Goal: Task Accomplishment & Management: Manage account settings

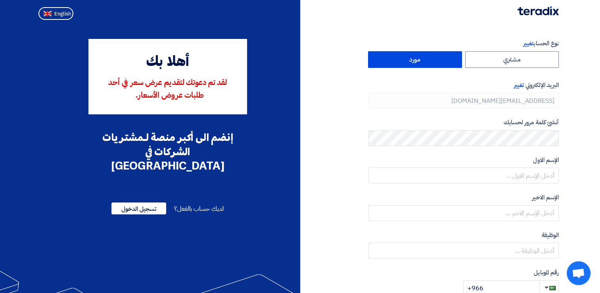
type input "[PHONE_NUMBER]"
click at [64, 12] on span "English" at bounding box center [62, 14] width 17 height 6
type input "Register"
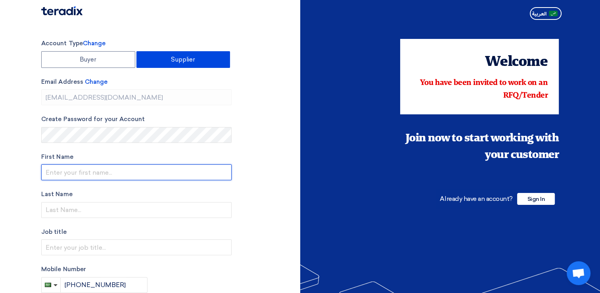
click at [107, 174] on input "text" at bounding box center [136, 172] width 190 height 16
type input "[PERSON_NAME]"
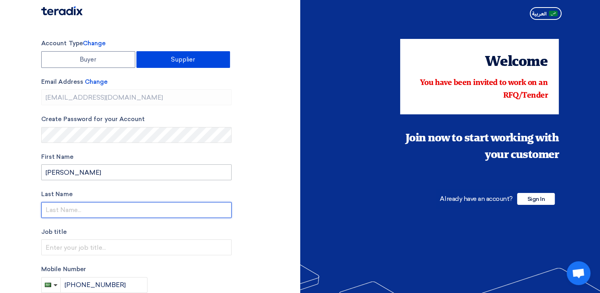
type input "[PERSON_NAME]"
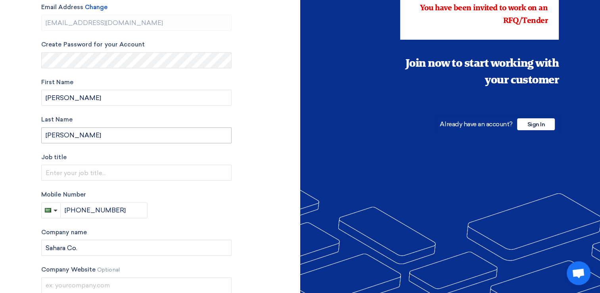
scroll to position [79, 0]
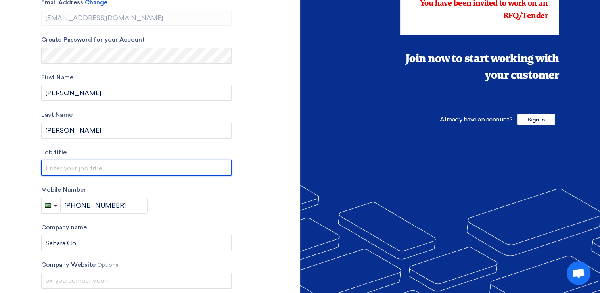
click at [100, 169] on input "text" at bounding box center [136, 168] width 190 height 16
type input "Senior Sales Engineer"
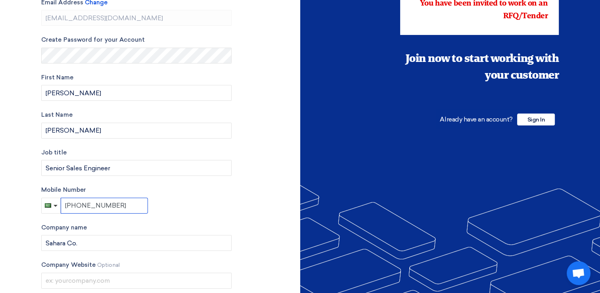
click at [118, 201] on input "[PHONE_NUMBER]" at bounding box center [104, 206] width 87 height 16
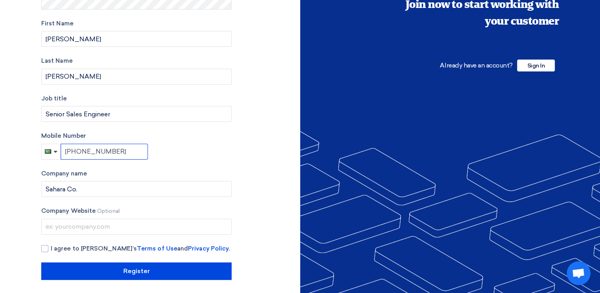
scroll to position [135, 0]
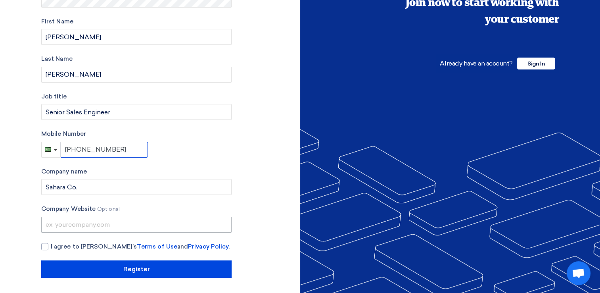
type input "[PHONE_NUMBER]"
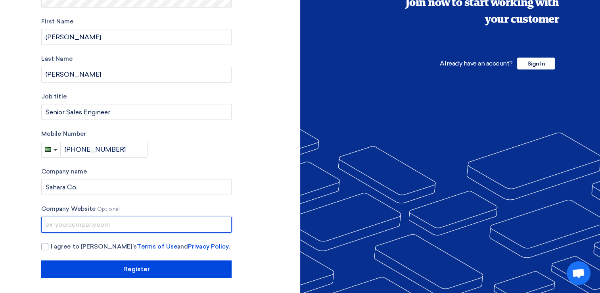
click at [86, 223] on input "text" at bounding box center [136, 225] width 190 height 16
type input "[DOMAIN_NAME]"
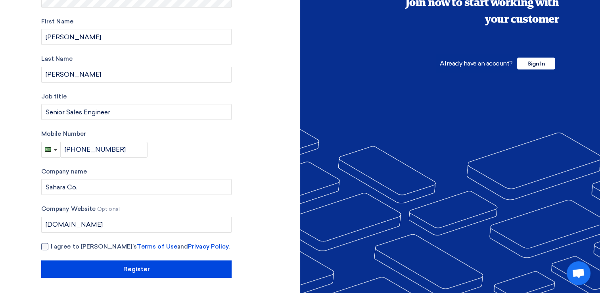
click at [45, 245] on div at bounding box center [44, 246] width 7 height 7
click at [51, 245] on input "I agree to [PERSON_NAME]’s Terms of Use and Privacy Policy ." at bounding box center [146, 250] width 190 height 16
checkbox input "true"
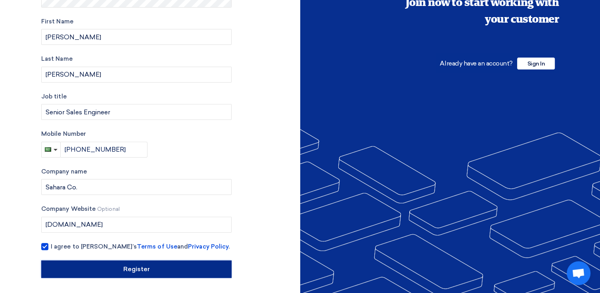
click at [144, 269] on input "Register" at bounding box center [136, 268] width 190 height 17
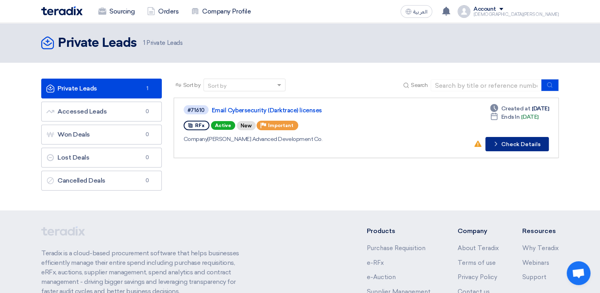
click at [532, 144] on button "Check details Check Details" at bounding box center [516, 144] width 63 height 14
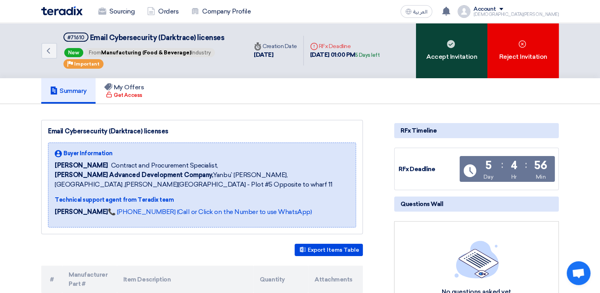
click at [462, 60] on div "Accept Invitation" at bounding box center [451, 50] width 71 height 55
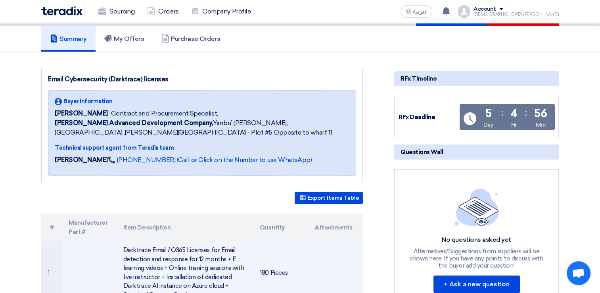
scroll to position [40, 0]
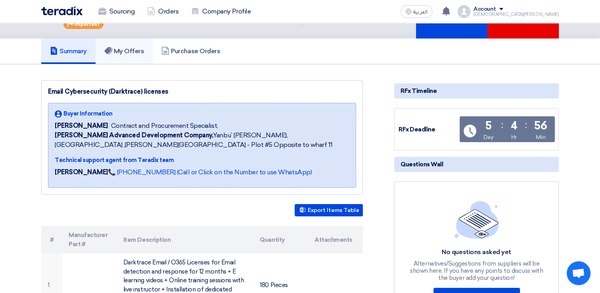
click at [128, 48] on h5 "My Offers" at bounding box center [124, 51] width 40 height 8
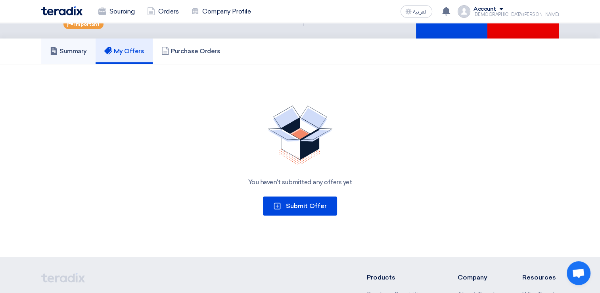
click at [65, 49] on h5 "Summary" at bounding box center [68, 51] width 37 height 8
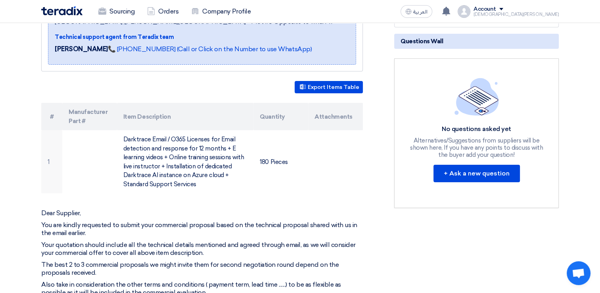
scroll to position [159, 0]
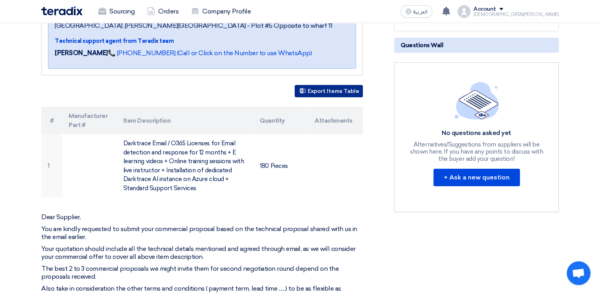
click at [336, 91] on button "Export Items Table" at bounding box center [329, 91] width 68 height 12
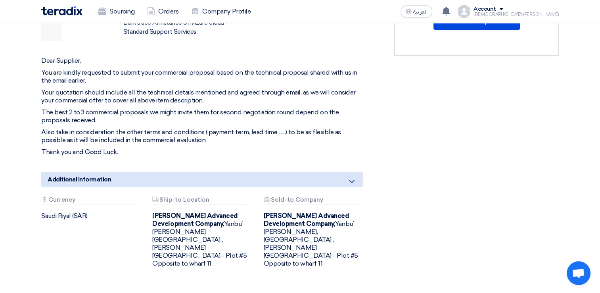
scroll to position [357, 0]
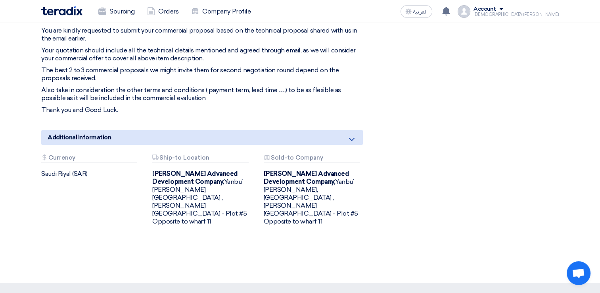
click at [356, 137] on icon at bounding box center [352, 139] width 10 height 10
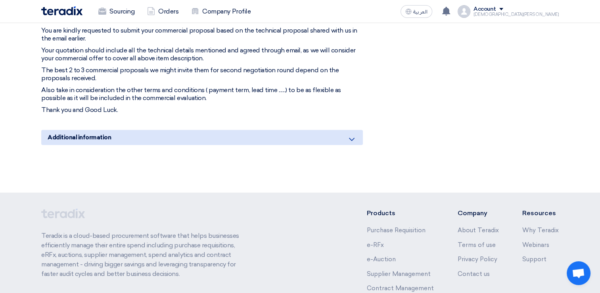
click at [356, 137] on icon at bounding box center [352, 139] width 10 height 10
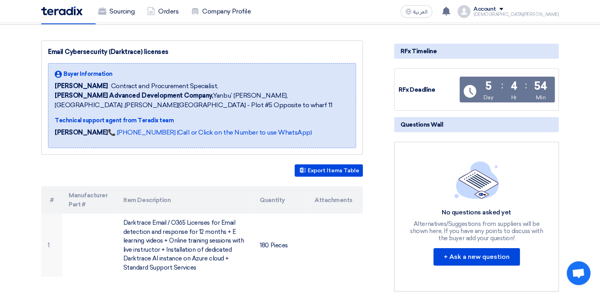
scroll to position [0, 0]
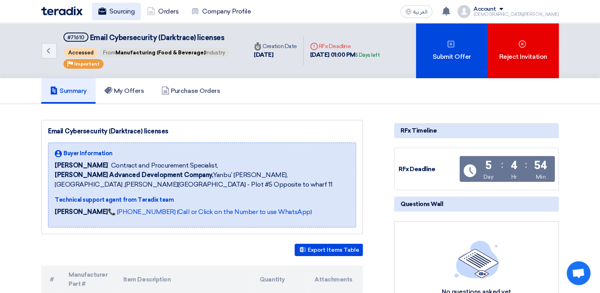
click at [123, 12] on link "Sourcing" at bounding box center [116, 11] width 49 height 17
click at [128, 87] on h5 "My Offers" at bounding box center [124, 91] width 40 height 8
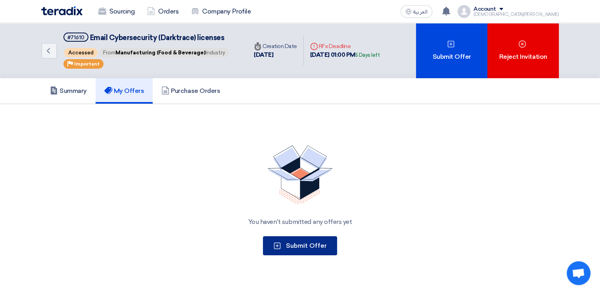
click at [313, 244] on span "Submit Offer" at bounding box center [306, 246] width 41 height 8
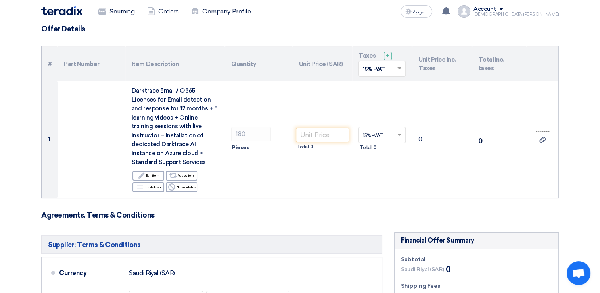
scroll to position [40, 0]
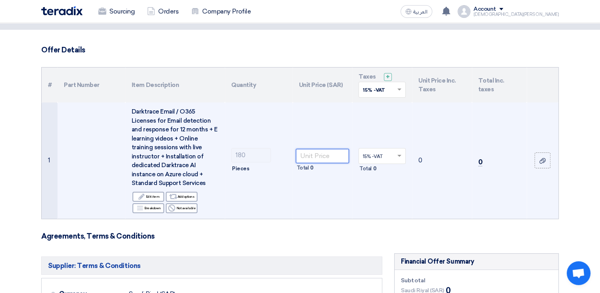
click at [320, 154] on input "number" at bounding box center [323, 156] width 54 height 14
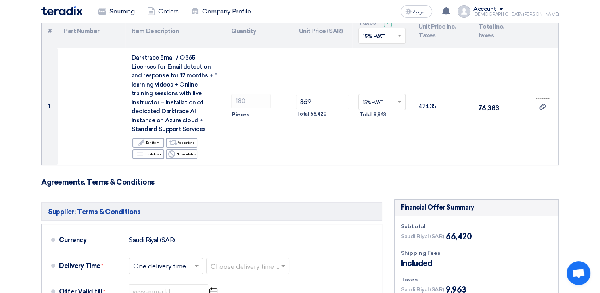
scroll to position [133, 0]
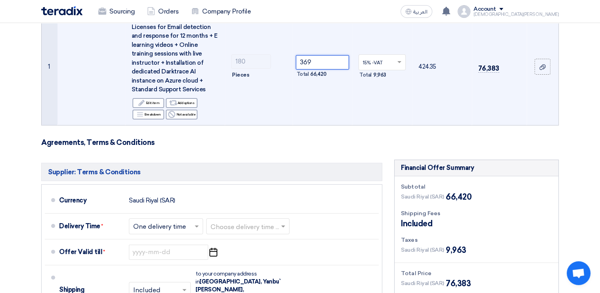
click at [309, 62] on input "369" at bounding box center [323, 62] width 54 height 14
type input "389"
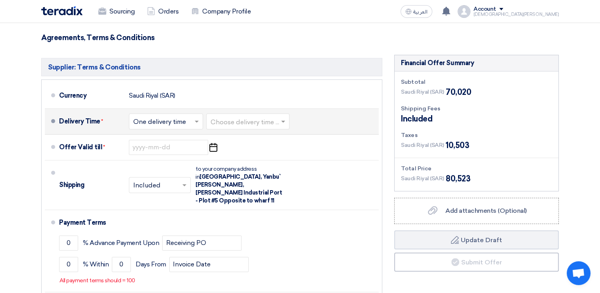
scroll to position [252, 0]
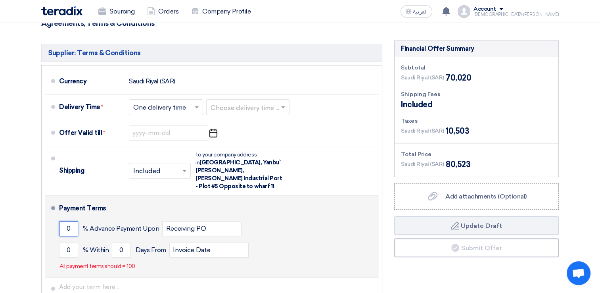
click at [72, 221] on input "0" at bounding box center [68, 228] width 19 height 15
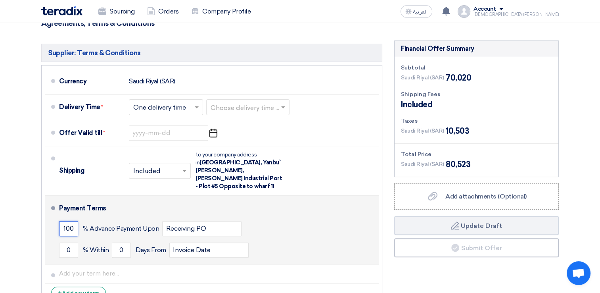
type input "100"
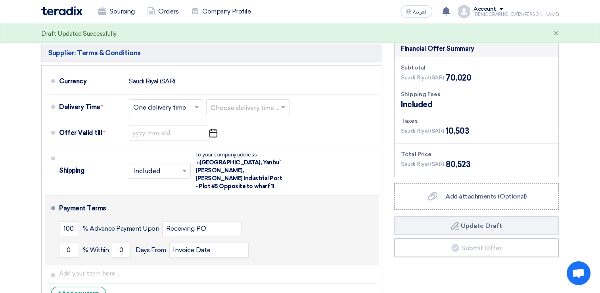
click at [291, 222] on div "100 % Advance Payment Upon Receiving PO" at bounding box center [217, 228] width 317 height 21
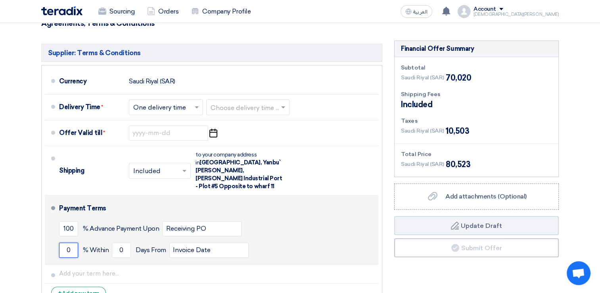
click at [71, 242] on input "0" at bounding box center [68, 249] width 19 height 15
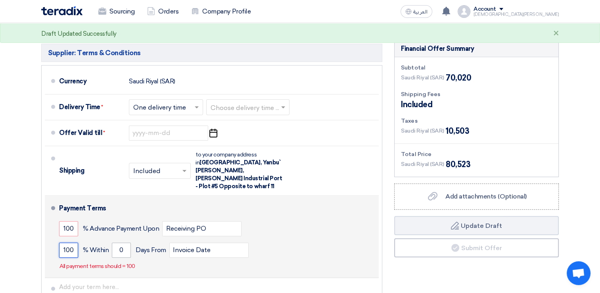
type input "100"
click at [122, 245] on input "0" at bounding box center [121, 249] width 19 height 15
type input "3"
click at [254, 226] on div "100 % Advance Payment Upon Receiving PO" at bounding box center [217, 228] width 317 height 21
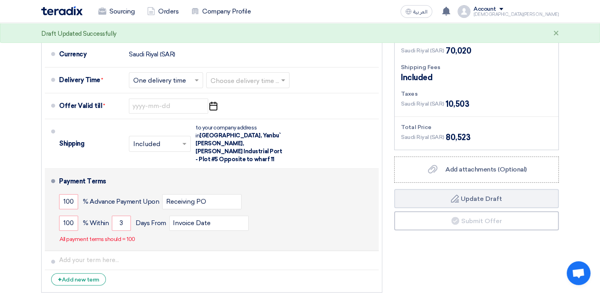
scroll to position [292, 0]
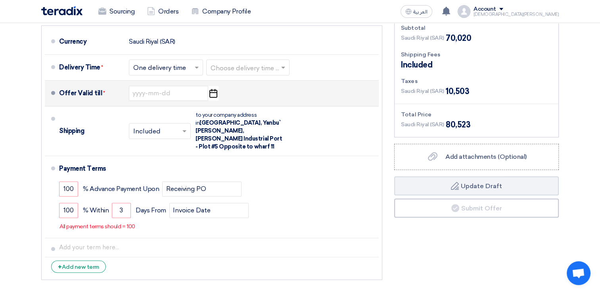
click at [214, 93] on icon "Pick a date" at bounding box center [213, 93] width 11 height 14
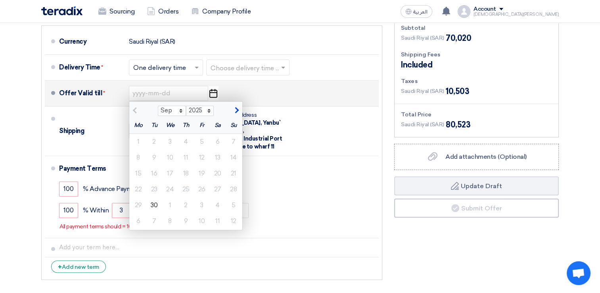
click at [235, 107] on span "button" at bounding box center [236, 110] width 4 height 7
select select "10"
click at [140, 188] on div "20" at bounding box center [138, 189] width 16 height 16
type input "[DATE]"
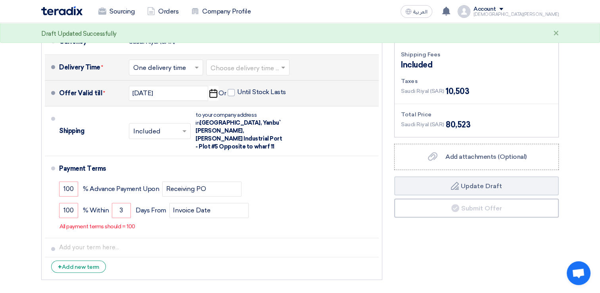
click at [283, 63] on span at bounding box center [284, 67] width 10 height 8
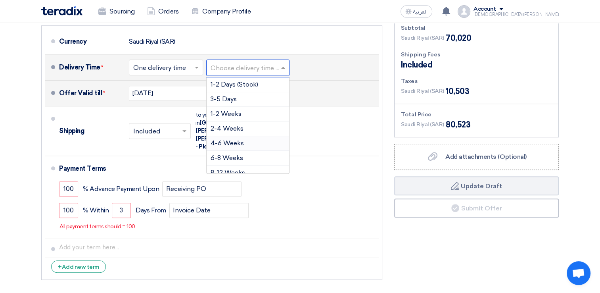
click at [236, 140] on span "4-6 Weeks" at bounding box center [227, 143] width 33 height 8
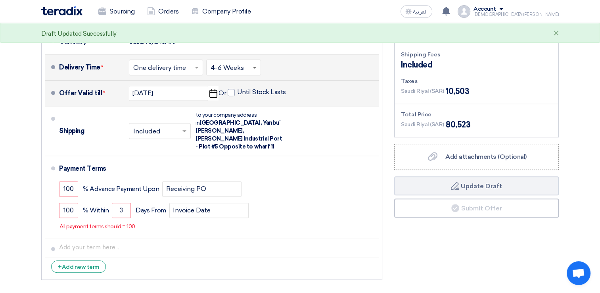
click at [254, 67] on span at bounding box center [255, 68] width 4 height 3
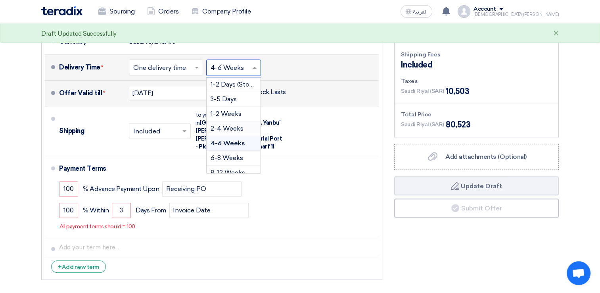
click at [235, 125] on span "2-4 Weeks" at bounding box center [227, 129] width 33 height 8
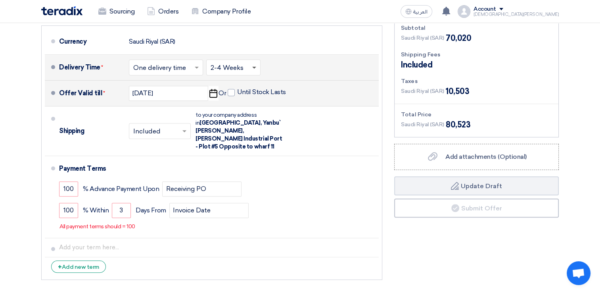
click at [253, 67] on span at bounding box center [254, 68] width 4 height 3
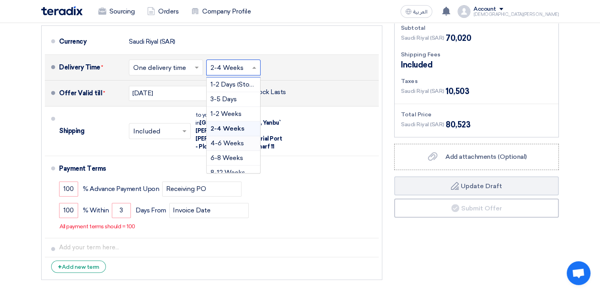
click at [228, 139] on span "4-6 Weeks" at bounding box center [227, 143] width 33 height 8
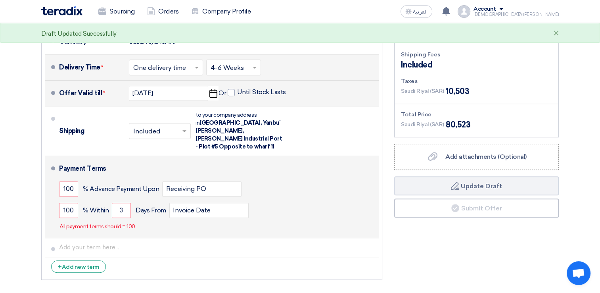
scroll to position [332, 0]
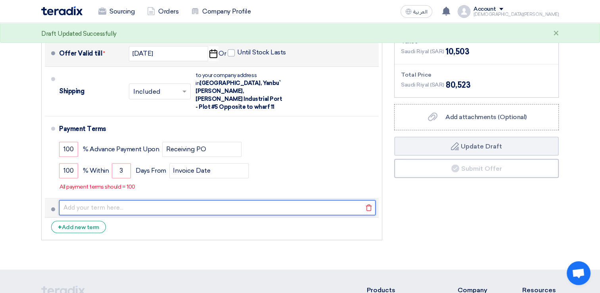
click at [235, 203] on input "text" at bounding box center [217, 207] width 317 height 15
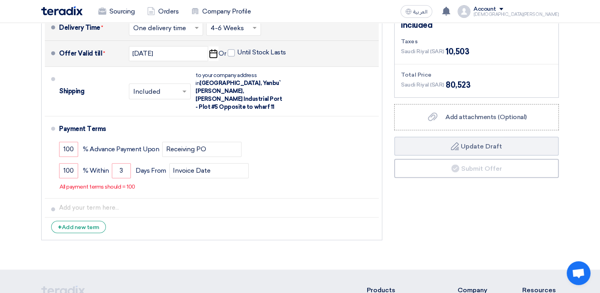
click at [221, 245] on section "Offer Details # Part Number Item Description Quantity Unit Price (SAR) Taxes + …" at bounding box center [300, 3] width 600 height 531
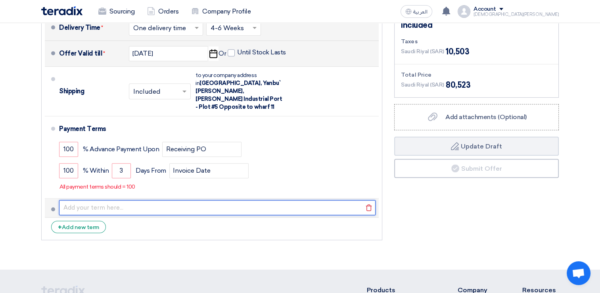
click at [178, 200] on input "text" at bounding box center [217, 207] width 317 height 15
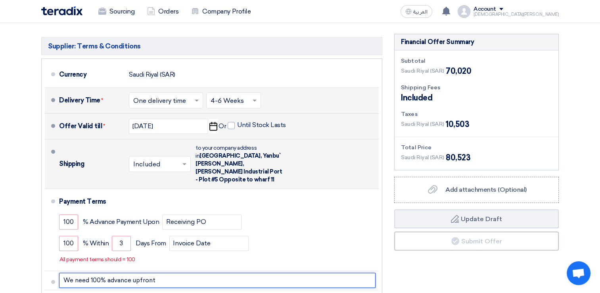
scroll to position [278, 0]
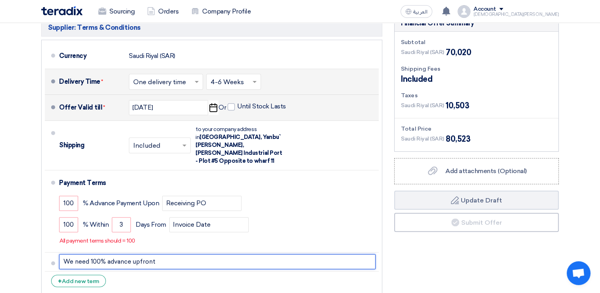
type input "We need 100% advance upfront"
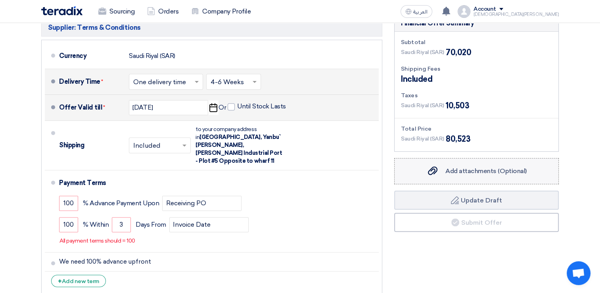
click at [468, 174] on span "Add attachments (Optional)" at bounding box center [485, 171] width 81 height 8
click at [0, 0] on input "Add attachments (Optional) Add attachments (Optional)" at bounding box center [0, 0] width 0 height 0
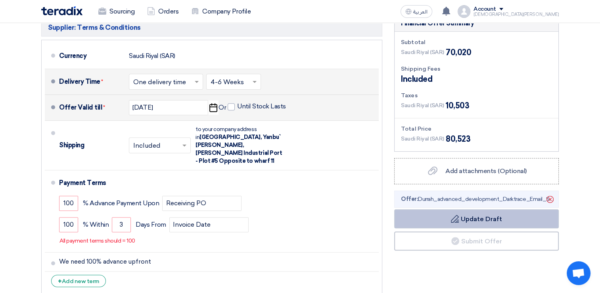
click at [478, 217] on button "Draft Update Draft" at bounding box center [476, 218] width 165 height 19
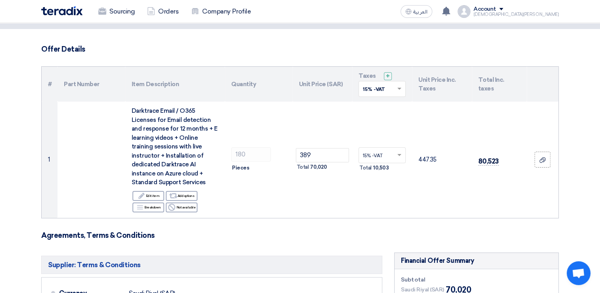
scroll to position [40, 0]
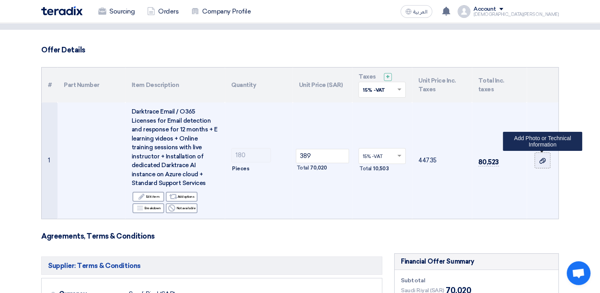
click at [543, 161] on icon at bounding box center [542, 160] width 6 height 6
click at [0, 0] on input "file" at bounding box center [0, 0] width 0 height 0
click at [543, 163] on div at bounding box center [543, 160] width 8 height 9
click at [0, 0] on input "file" at bounding box center [0, 0] width 0 height 0
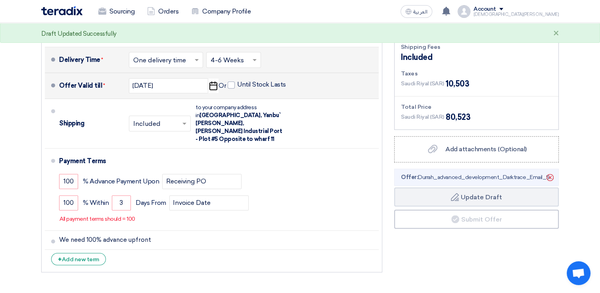
scroll to position [278, 0]
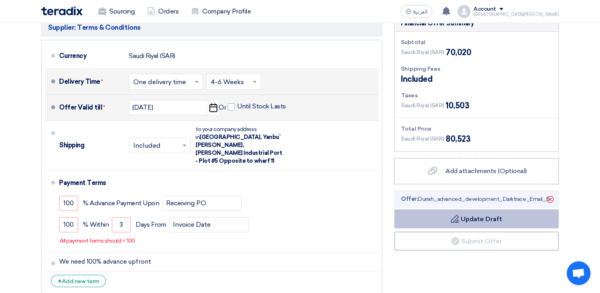
click at [495, 221] on button "Draft Update Draft" at bounding box center [476, 218] width 165 height 19
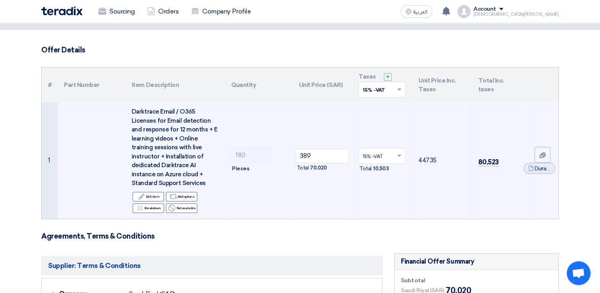
scroll to position [0, 0]
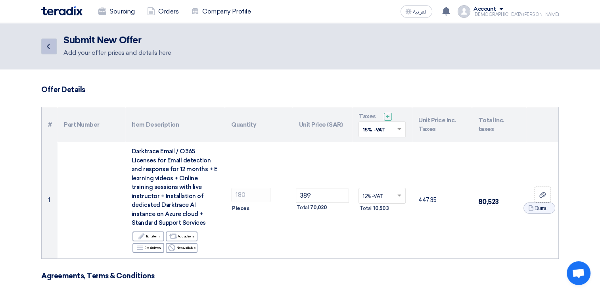
click at [47, 48] on icon "Back" at bounding box center [49, 47] width 10 height 10
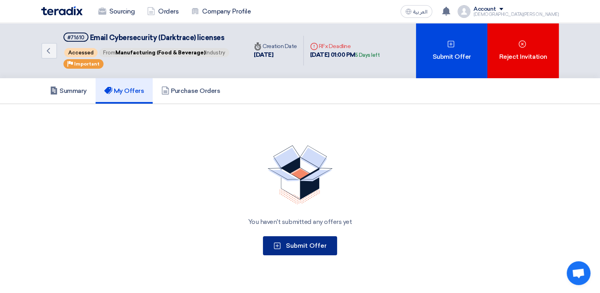
click at [309, 245] on span "Submit Offer" at bounding box center [306, 246] width 41 height 8
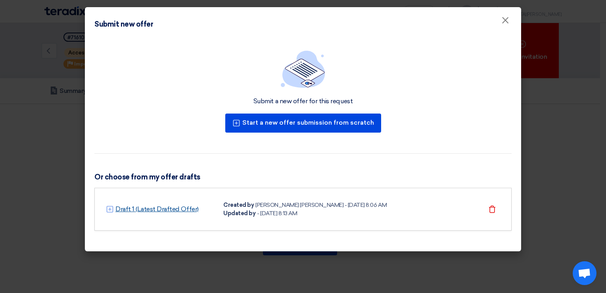
click at [157, 208] on link "Draft 1 (Latest Drafted Offer)" at bounding box center [156, 209] width 83 height 10
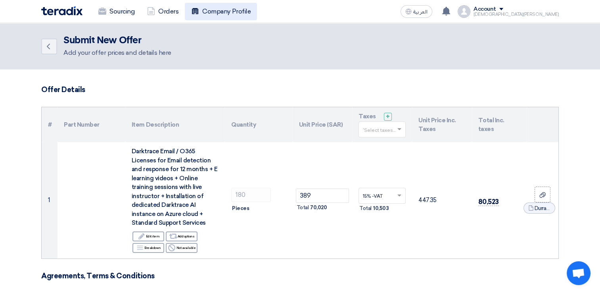
click at [236, 7] on link "Company Profile" at bounding box center [221, 11] width 72 height 17
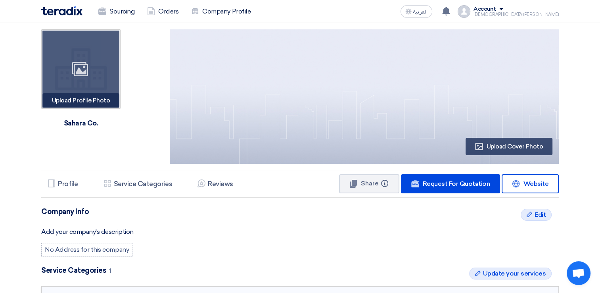
click at [81, 102] on div "Upload Profile Photo Image" at bounding box center [80, 100] width 77 height 14
click at [92, 103] on div "Upload Profile Photo Image" at bounding box center [80, 100] width 77 height 14
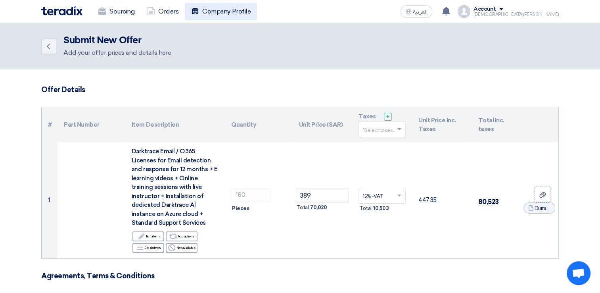
click at [222, 11] on link "Company Profile" at bounding box center [221, 11] width 72 height 17
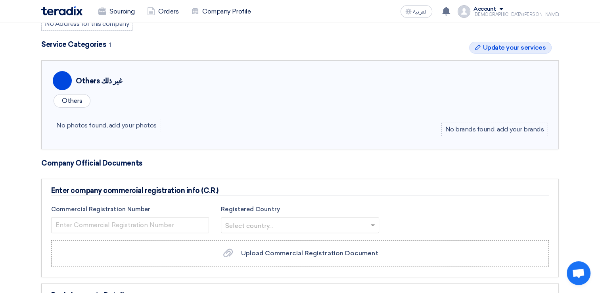
scroll to position [238, 0]
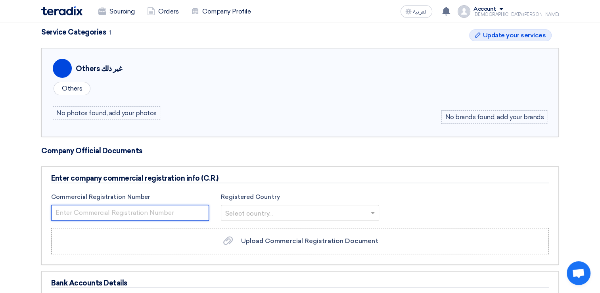
click at [130, 211] on input "number" at bounding box center [130, 213] width 158 height 16
paste input "7001575799"
type input "7001575799"
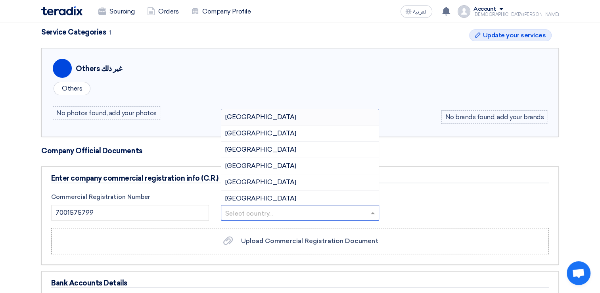
click at [260, 211] on input "text" at bounding box center [295, 213] width 141 height 13
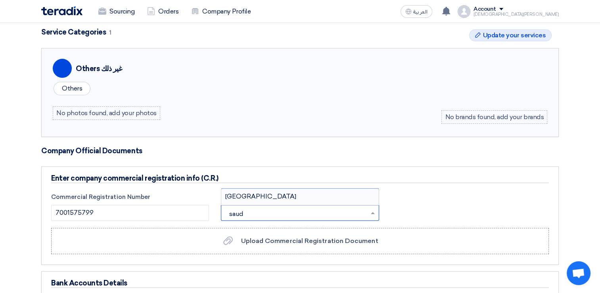
type input "saudi"
click at [255, 196] on span "[GEOGRAPHIC_DATA]" at bounding box center [260, 196] width 71 height 8
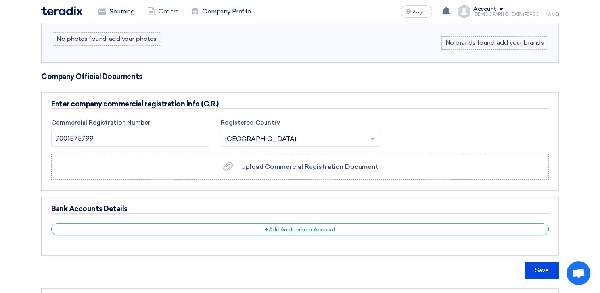
scroll to position [317, 0]
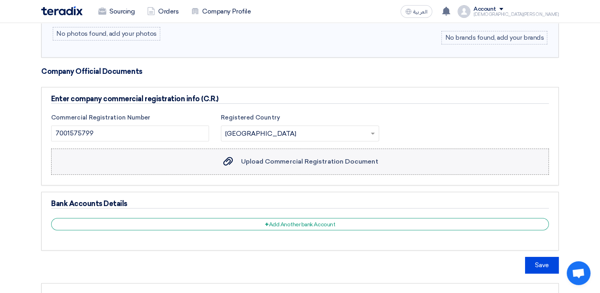
click at [295, 159] on span "Upload Commercial Registration Document" at bounding box center [309, 161] width 137 height 8
click at [0, 0] on input "Upload Commercial Registration Document Upload Commercial Registration Document" at bounding box center [0, 0] width 0 height 0
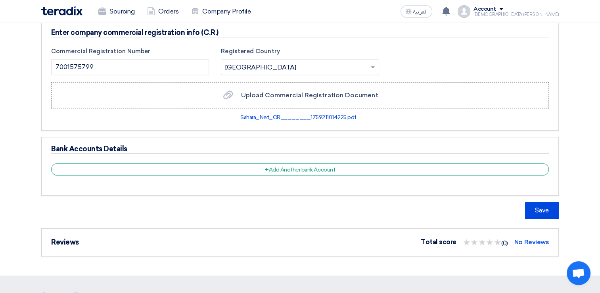
scroll to position [397, 0]
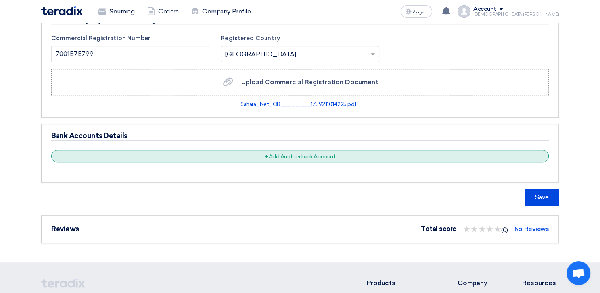
click at [298, 157] on div "+ Add Another bank Account" at bounding box center [300, 156] width 498 height 12
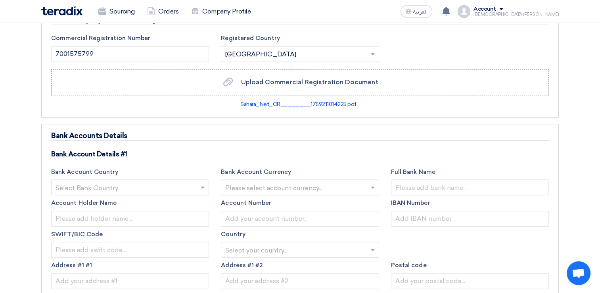
scroll to position [436, 0]
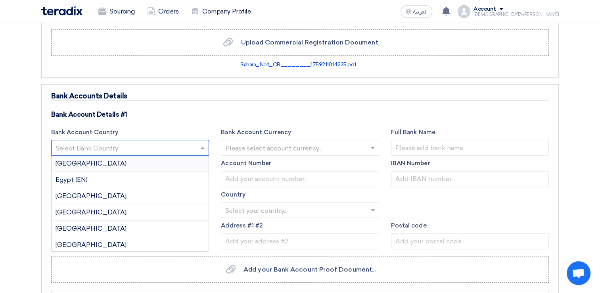
click at [153, 147] on input "text" at bounding box center [126, 148] width 141 height 13
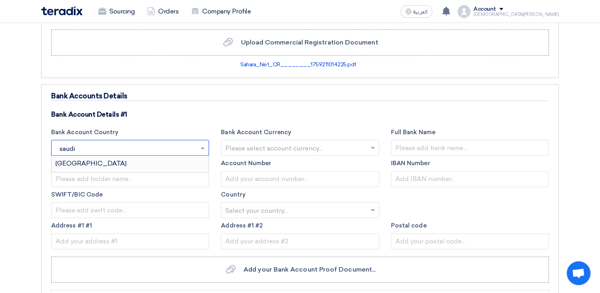
type input "saudi"
click at [103, 164] on div "[GEOGRAPHIC_DATA]" at bounding box center [130, 163] width 157 height 16
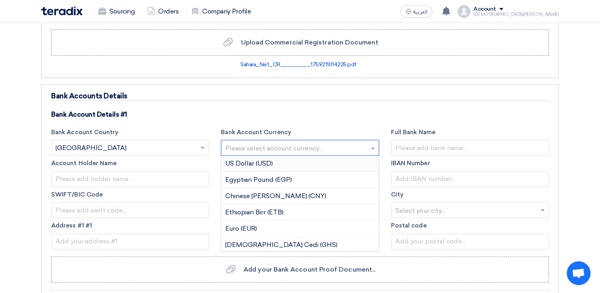
click at [253, 146] on input "text" at bounding box center [295, 148] width 141 height 13
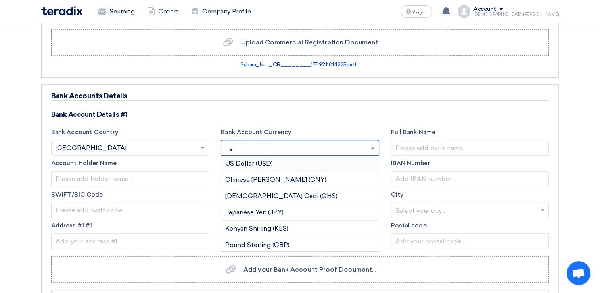
type input "sa"
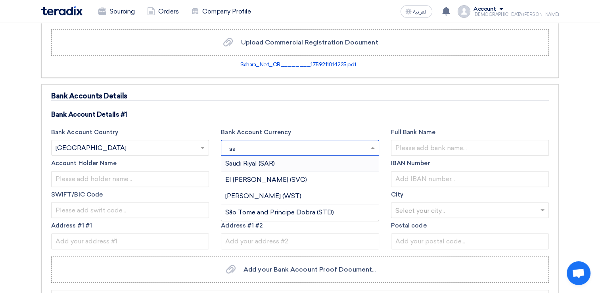
click at [257, 161] on span "Saudi Riyal (SAR)" at bounding box center [250, 163] width 50 height 8
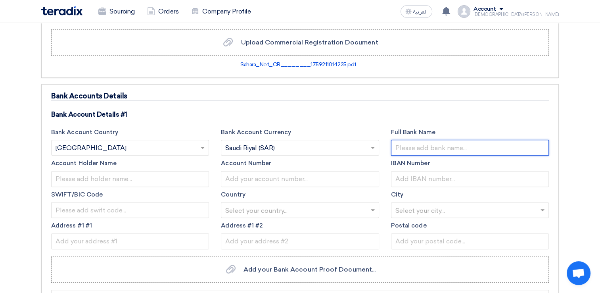
click at [418, 148] on input "text" at bounding box center [470, 148] width 158 height 16
type input "Saudi National Bank"
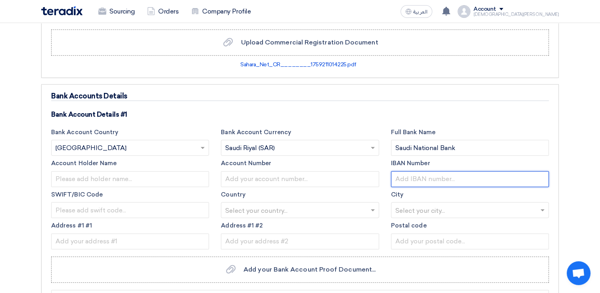
click at [404, 180] on input "text" at bounding box center [470, 179] width 158 height 16
paste input "[FINANCIAL_ID]"
type input "[FINANCIAL_ID]"
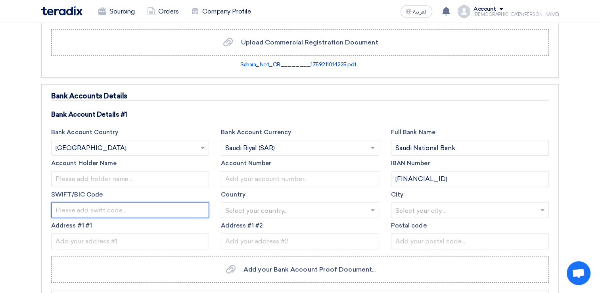
click at [129, 209] on input "text" at bounding box center [130, 210] width 158 height 16
paste input "[SWIFT_CODE]"
type input "[SWIFT_CODE]"
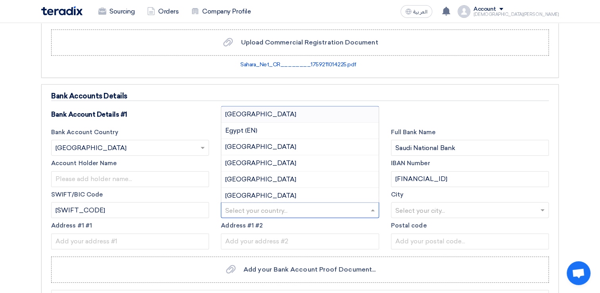
click at [260, 210] on input "text" at bounding box center [295, 210] width 141 height 13
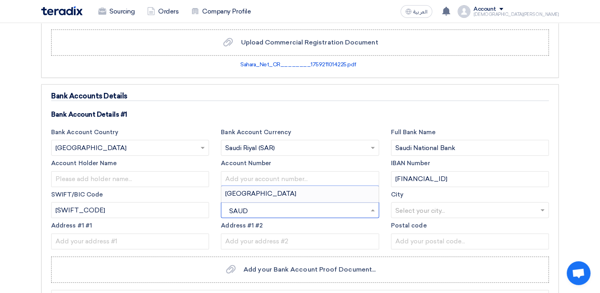
type input "SAUDI"
click at [254, 190] on span "[GEOGRAPHIC_DATA]" at bounding box center [260, 194] width 71 height 8
click at [338, 267] on span "Add your Bank Account Proof Document..." at bounding box center [310, 269] width 132 height 8
click at [0, 0] on input "Add your Bank Account Proof Document... Add your Bank Account Proof Document..." at bounding box center [0, 0] width 0 height 0
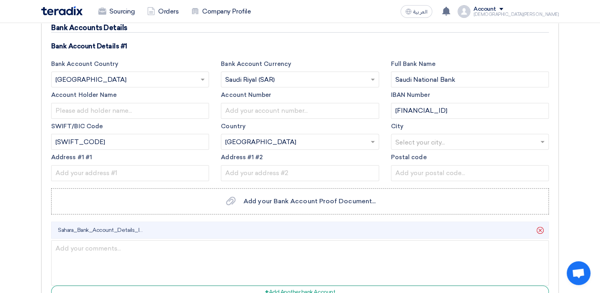
scroll to position [516, 0]
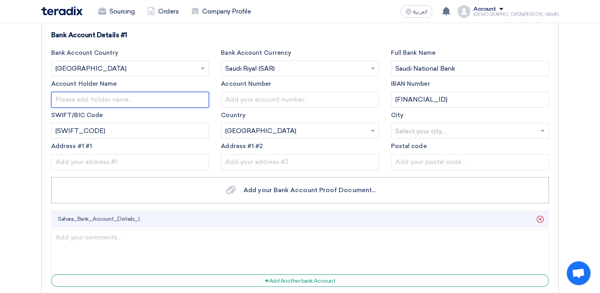
click at [116, 96] on input "text" at bounding box center [130, 100] width 158 height 16
paste input "Sahara Net Company"
type input "Sahara Net Company"
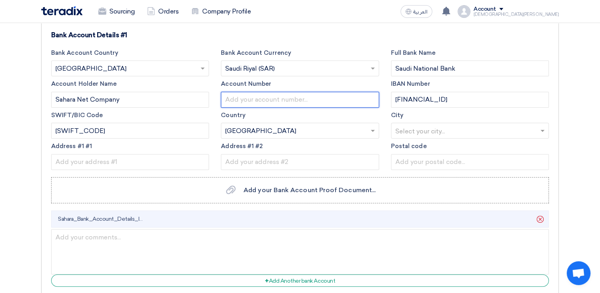
click at [263, 100] on input "text" at bounding box center [300, 100] width 158 height 16
paste input "65911762000101"
type input "65911762000101"
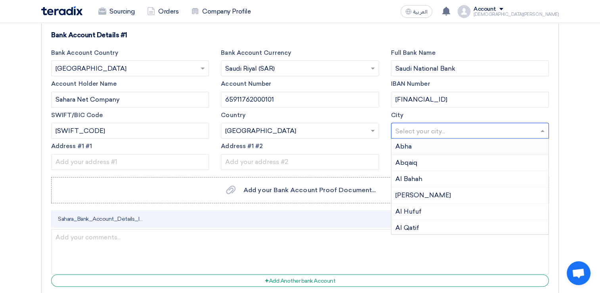
click at [435, 132] on input "text" at bounding box center [465, 131] width 141 height 13
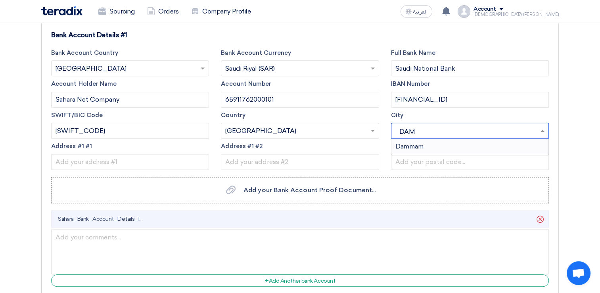
type input "DAMM"
click at [425, 141] on div "Dammam" at bounding box center [469, 146] width 157 height 16
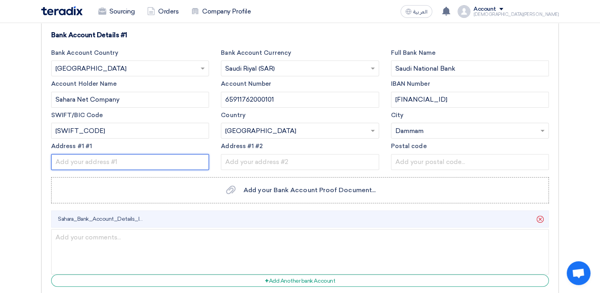
click at [123, 155] on input "text" at bounding box center [130, 162] width 158 height 16
paste input "[PERSON_NAME]. – [GEOGRAPHIC_DATA]"
type input "[PERSON_NAME]. – [GEOGRAPHIC_DATA]"
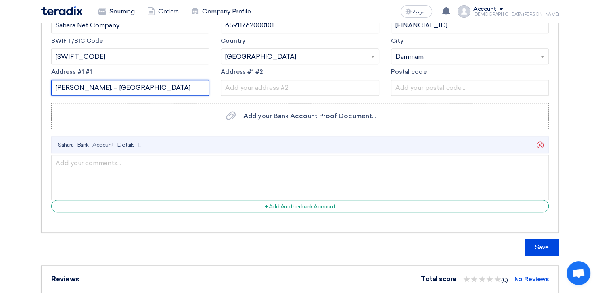
scroll to position [595, 0]
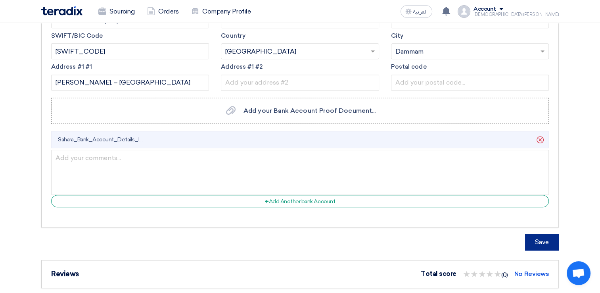
click at [540, 238] on button "Save" at bounding box center [542, 242] width 34 height 17
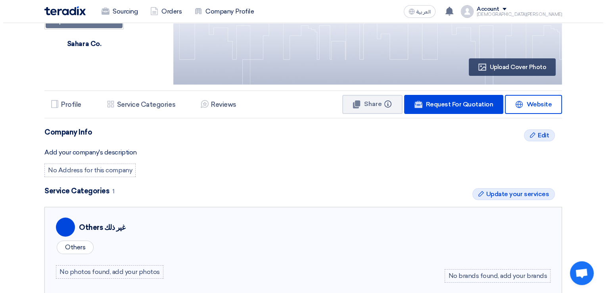
scroll to position [119, 0]
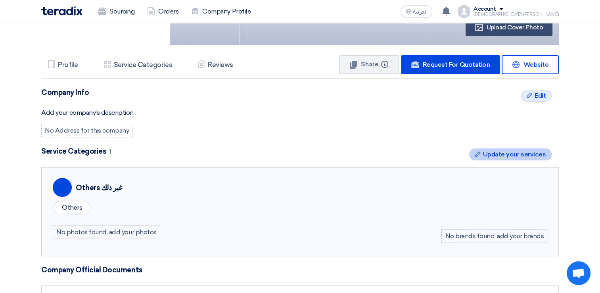
click at [528, 153] on span "Update your services" at bounding box center [514, 155] width 63 height 10
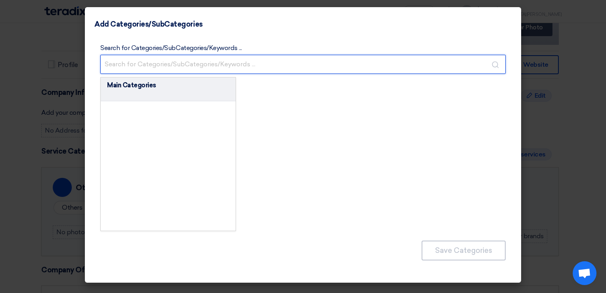
click at [182, 67] on input "text" at bounding box center [302, 64] width 405 height 19
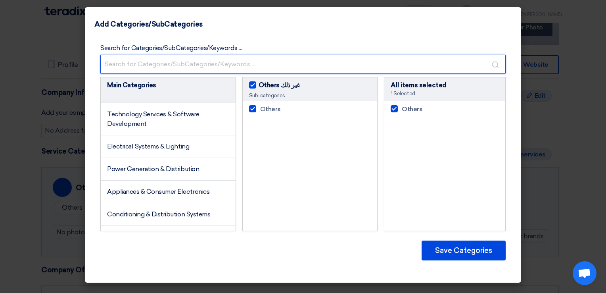
scroll to position [0, 0]
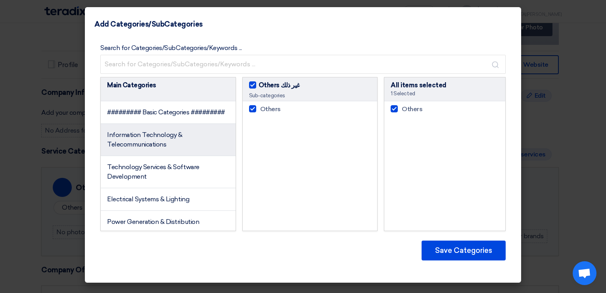
click at [156, 148] on li "Information Technology & Telecommunications" at bounding box center [168, 140] width 135 height 32
checkbox input "false"
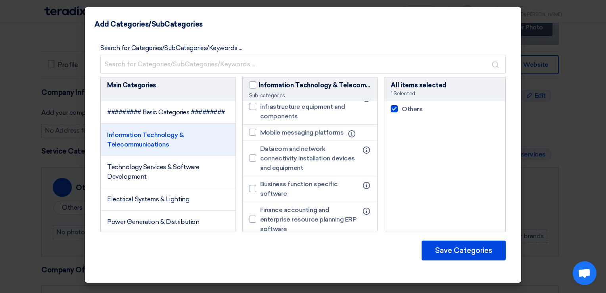
scroll to position [595, 0]
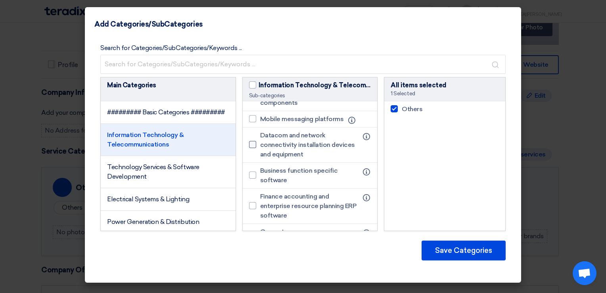
click at [255, 148] on div at bounding box center [252, 144] width 7 height 7
click at [260, 147] on input "Datacom and network connectivity installation devices and equipment" at bounding box center [262, 144] width 5 height 5
checkbox input "true"
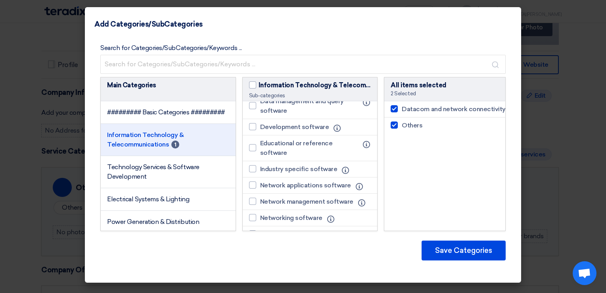
scroll to position [833, 0]
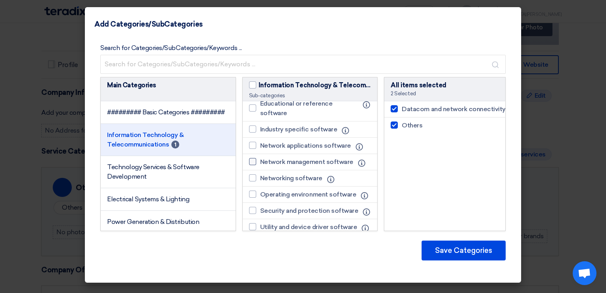
click at [254, 165] on div at bounding box center [252, 161] width 7 height 7
click at [260, 164] on input "Network management software" at bounding box center [262, 161] width 5 height 5
checkbox input "true"
click at [255, 149] on div at bounding box center [252, 145] width 7 height 7
click at [260, 148] on input "Network applications software" at bounding box center [262, 145] width 5 height 5
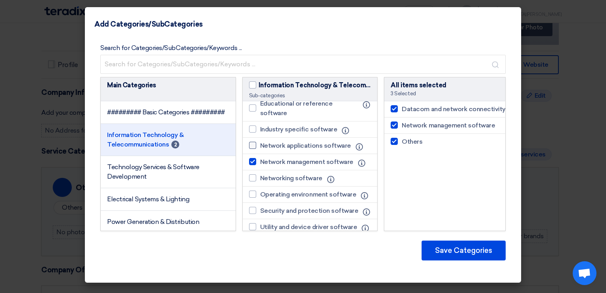
checkbox input "true"
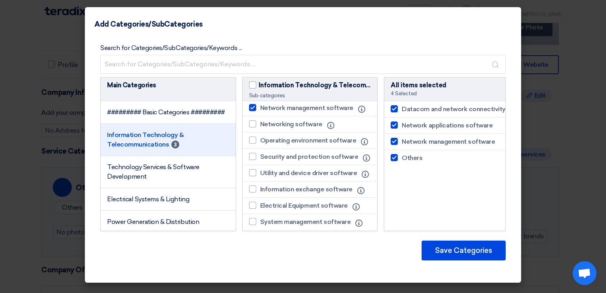
scroll to position [912, 0]
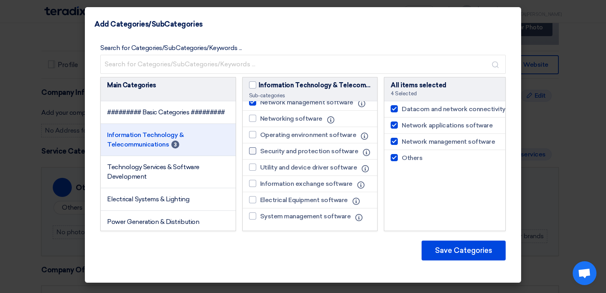
click at [256, 151] on label "Security and protection software" at bounding box center [305, 151] width 113 height 10
click at [260, 151] on input "Security and protection software" at bounding box center [262, 150] width 5 height 5
checkbox input "true"
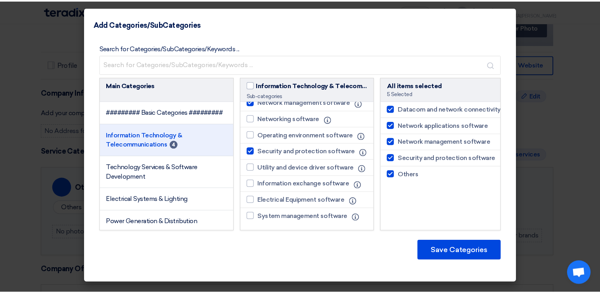
scroll to position [926, 0]
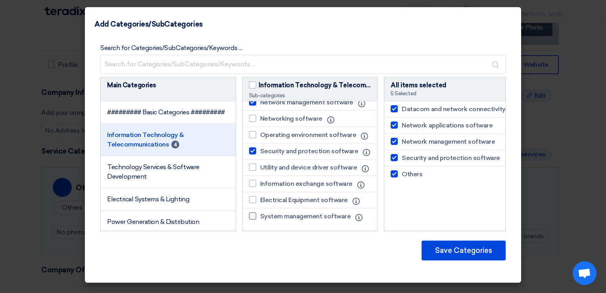
click at [255, 214] on div at bounding box center [252, 215] width 7 height 7
click at [260, 214] on input "System management software" at bounding box center [262, 215] width 5 height 5
checkbox input "true"
click at [253, 184] on div at bounding box center [252, 183] width 7 height 7
click at [260, 184] on input "Information exchange software" at bounding box center [262, 183] width 5 height 5
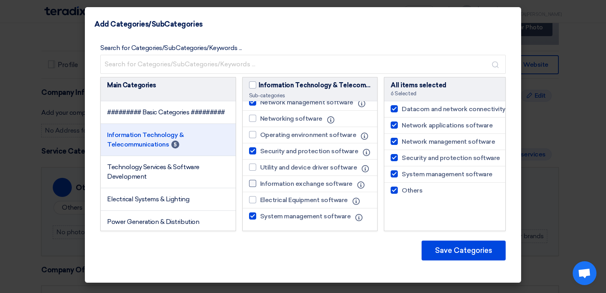
checkbox input "true"
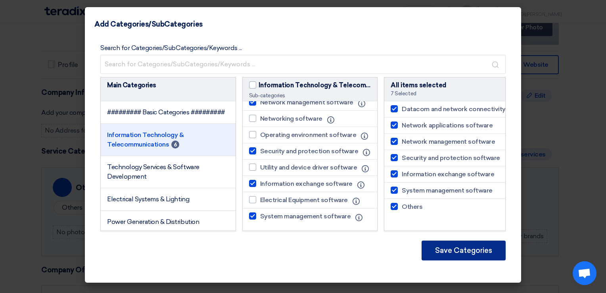
click at [445, 249] on button "Save Categories" at bounding box center [464, 250] width 84 height 20
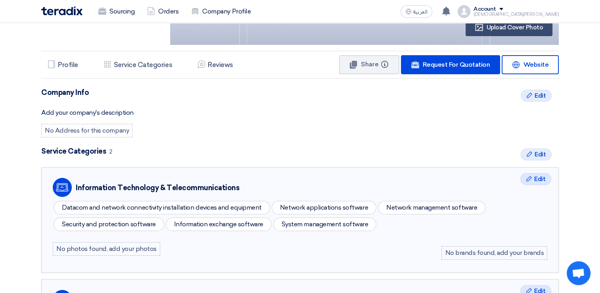
scroll to position [79, 0]
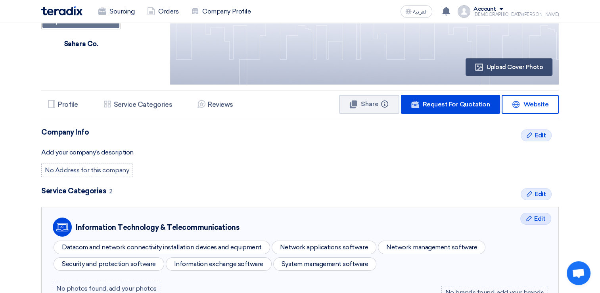
click at [95, 172] on div "No Address for this company" at bounding box center [86, 169] width 91 height 13
click at [530, 190] on icon "Edit" at bounding box center [529, 193] width 6 height 6
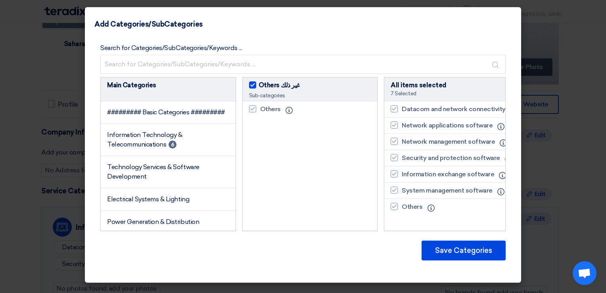
click at [568, 148] on modal-container "Add Categories/SubCategories Search for Categories/SubCategories/Keywords ... M…" at bounding box center [303, 146] width 606 height 293
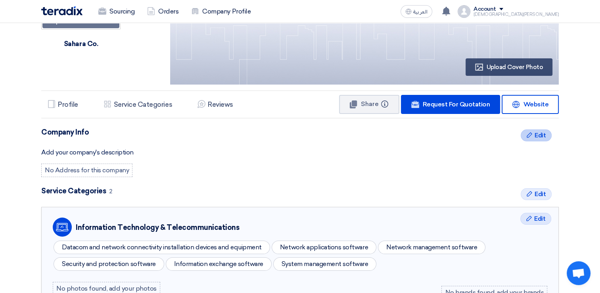
click at [539, 138] on span "Edit" at bounding box center [540, 135] width 11 height 10
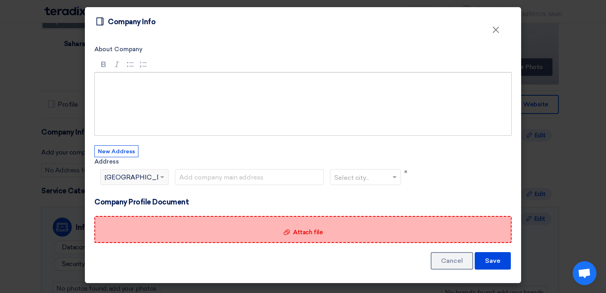
click at [315, 230] on span "Attach file" at bounding box center [307, 231] width 29 height 7
click at [0, 0] on input "Attach file Attach file" at bounding box center [0, 0] width 0 height 0
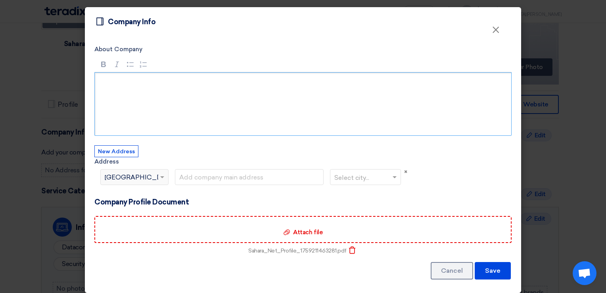
click at [192, 101] on div "Rich Text Editor, main" at bounding box center [302, 103] width 417 height 63
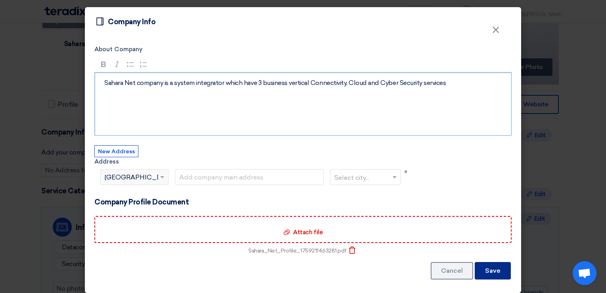
click at [492, 269] on button "Save" at bounding box center [493, 270] width 36 height 17
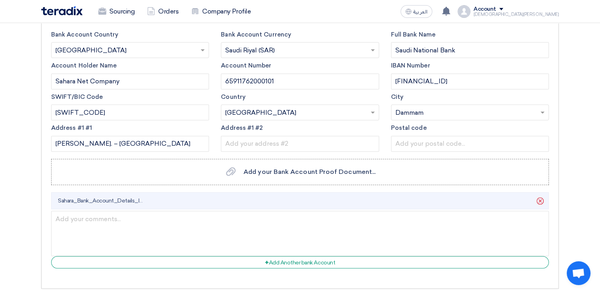
scroll to position [754, 0]
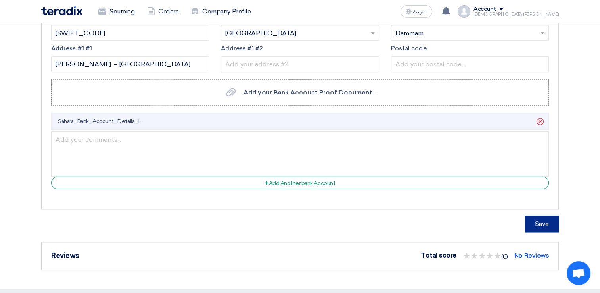
click at [543, 219] on button "Save" at bounding box center [542, 223] width 34 height 17
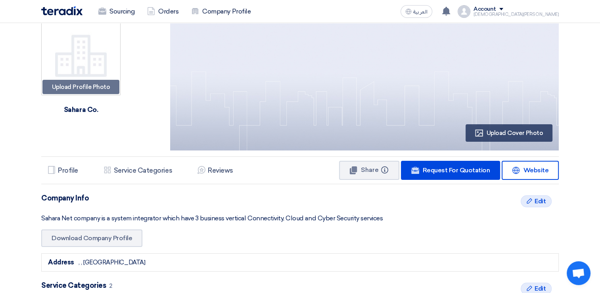
scroll to position [0, 0]
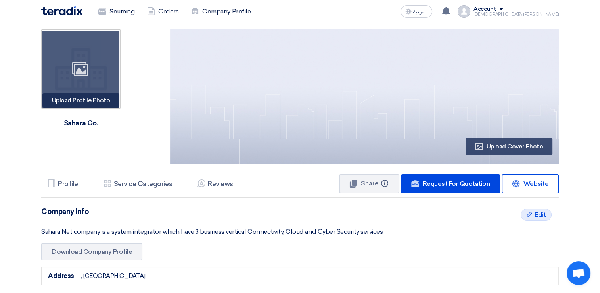
click at [76, 96] on div "Upload Profile Photo Image" at bounding box center [80, 100] width 77 height 14
type input "C:\fakepath\Sahara profile picture.png"
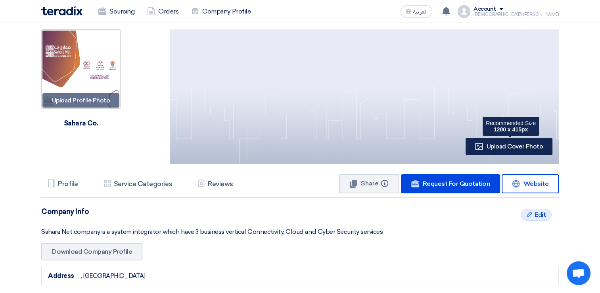
click at [511, 149] on span "Upload Cover Photo" at bounding box center [515, 146] width 56 height 7
type input "C:\fakepath\Sahara profile picture.png"
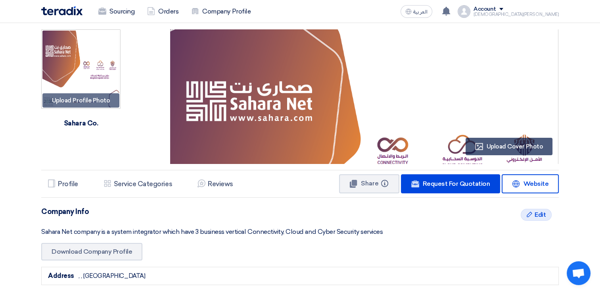
scroll to position [79, 0]
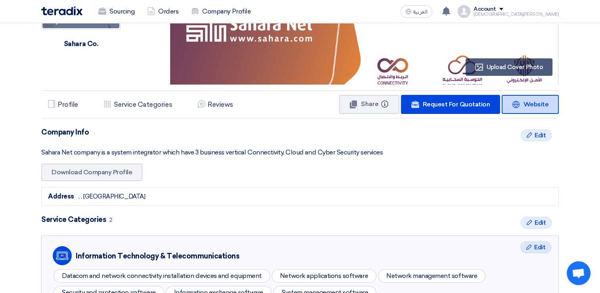
click at [528, 104] on span "Website" at bounding box center [535, 104] width 25 height 8
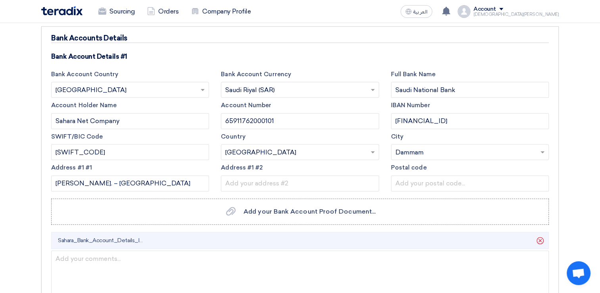
scroll to position [833, 0]
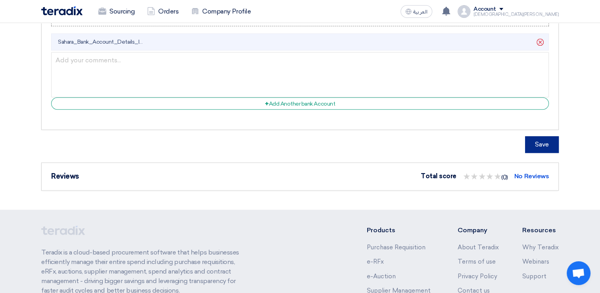
click at [540, 138] on button "Save" at bounding box center [542, 144] width 34 height 17
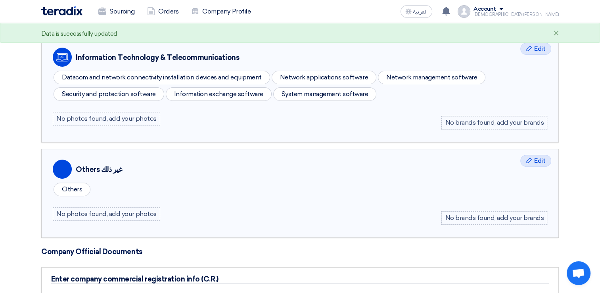
scroll to position [0, 0]
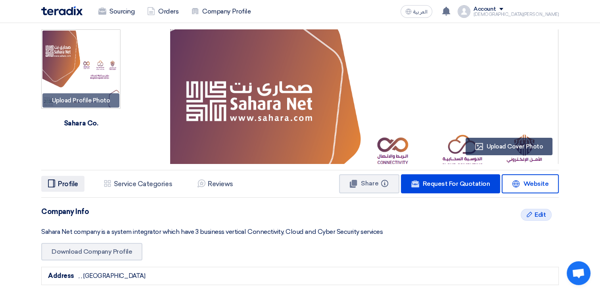
click at [67, 182] on h5 "Profile" at bounding box center [68, 184] width 20 height 8
click at [62, 180] on h5 "Profile" at bounding box center [68, 184] width 20 height 8
click at [123, 12] on link "Sourcing" at bounding box center [116, 11] width 49 height 17
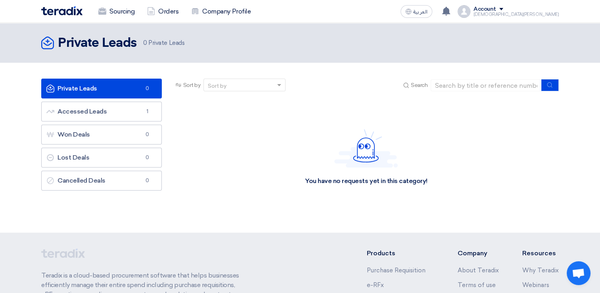
click at [269, 86] on div "Sort by" at bounding box center [239, 85] width 71 height 10
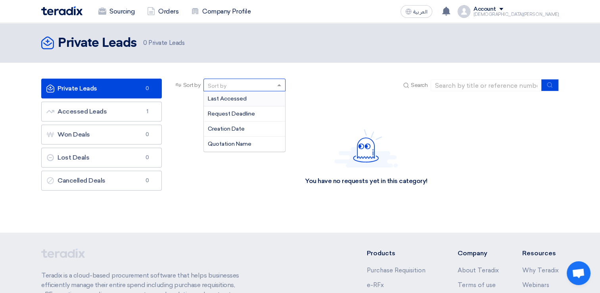
click at [244, 97] on span "Last Accessed" at bounding box center [227, 98] width 39 height 7
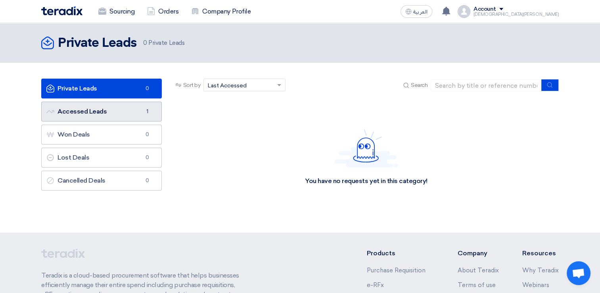
click at [119, 115] on link "Accessed Leads Accessed Leads 1" at bounding box center [101, 112] width 121 height 20
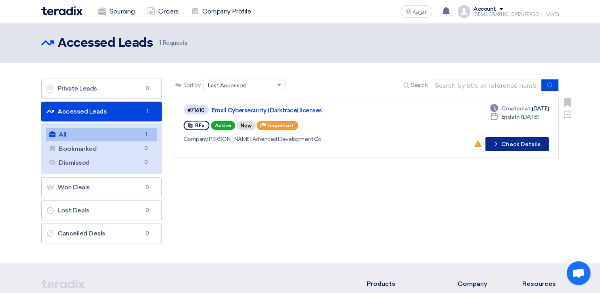
click at [522, 145] on button "Check details Check Details" at bounding box center [516, 144] width 63 height 14
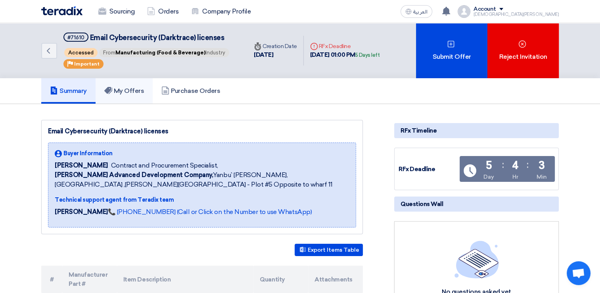
click at [135, 89] on h5 "My Offers" at bounding box center [124, 91] width 40 height 8
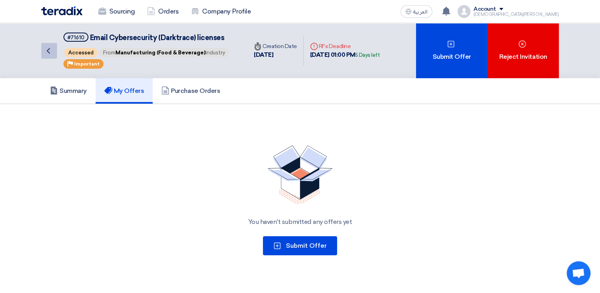
click at [50, 47] on icon "Back" at bounding box center [49, 51] width 10 height 10
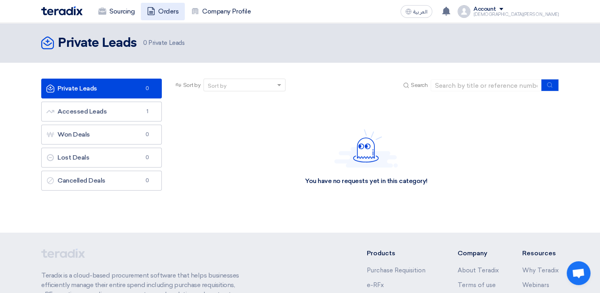
click at [163, 9] on link "Orders" at bounding box center [163, 11] width 44 height 17
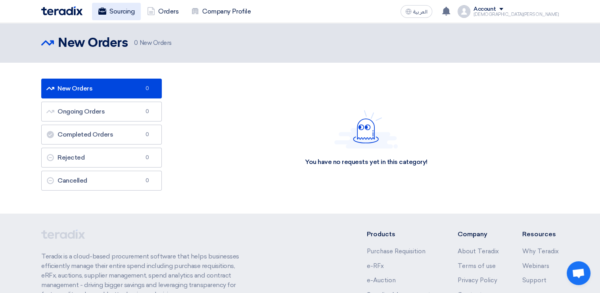
click at [122, 11] on link "Sourcing" at bounding box center [116, 11] width 49 height 17
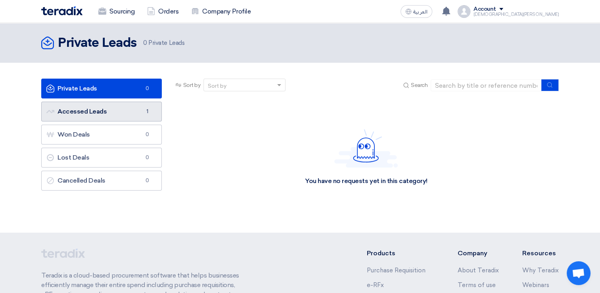
click at [130, 113] on link "Accessed Leads Accessed Leads 1" at bounding box center [101, 112] width 121 height 20
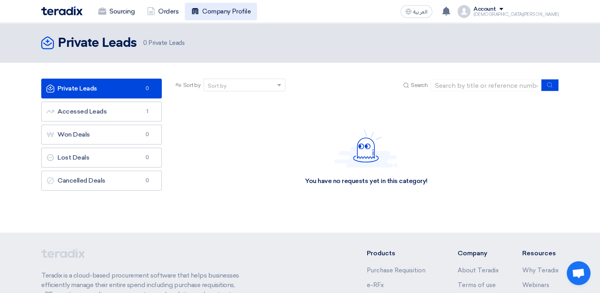
click at [226, 15] on link "Company Profile" at bounding box center [221, 11] width 72 height 17
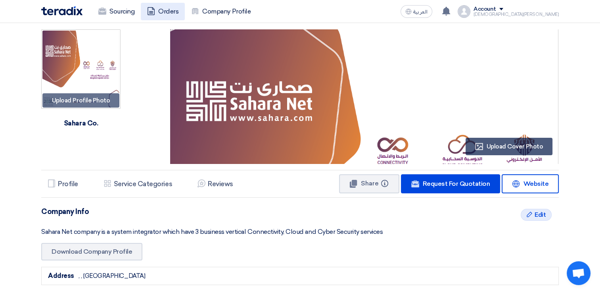
click at [175, 13] on link "Orders" at bounding box center [163, 11] width 44 height 17
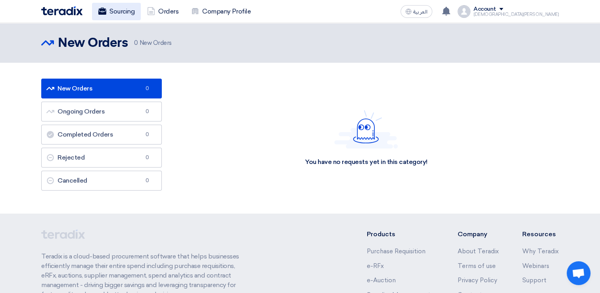
click at [122, 8] on link "Sourcing" at bounding box center [116, 11] width 49 height 17
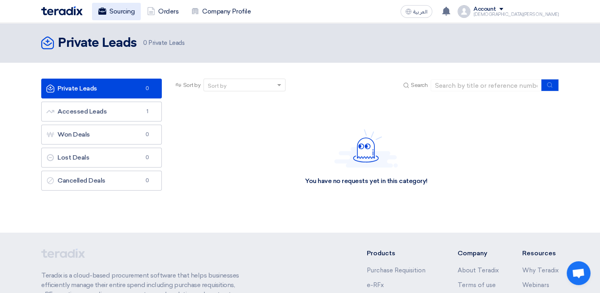
click at [110, 11] on link "Sourcing" at bounding box center [116, 11] width 49 height 17
click at [282, 85] on span at bounding box center [280, 85] width 10 height 8
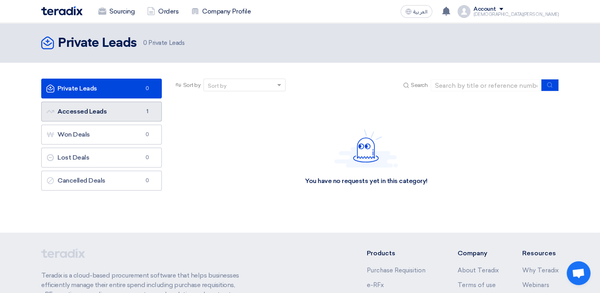
click at [129, 110] on link "Accessed Leads Accessed Leads 1" at bounding box center [101, 112] width 121 height 20
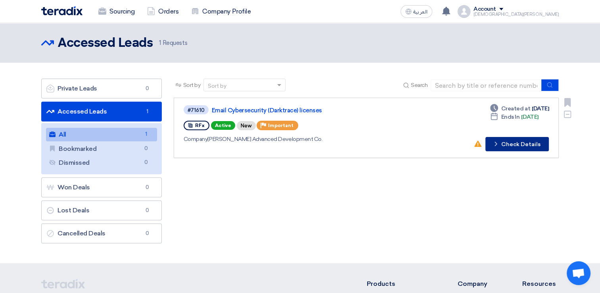
click at [512, 144] on button "Check details Check Details" at bounding box center [516, 144] width 63 height 14
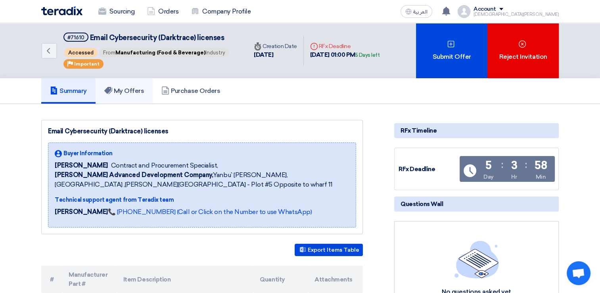
click at [136, 91] on h5 "My Offers" at bounding box center [124, 91] width 40 height 8
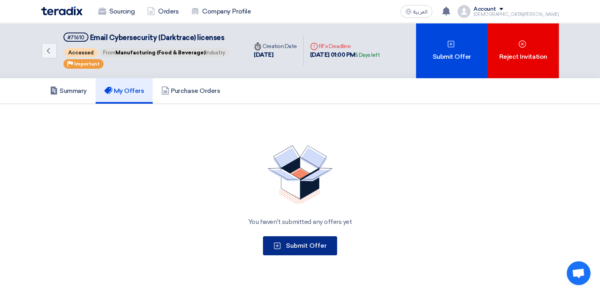
click at [304, 243] on span "Submit Offer" at bounding box center [306, 246] width 41 height 8
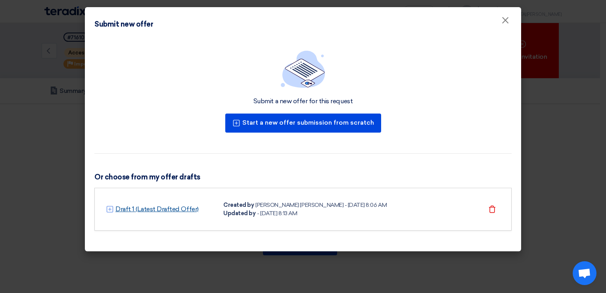
click at [151, 206] on link "Draft 1 (Latest Drafted Offer)" at bounding box center [156, 209] width 83 height 10
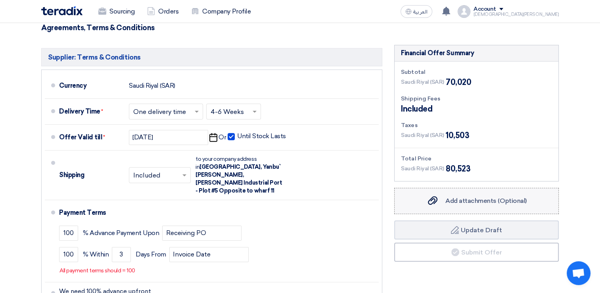
scroll to position [240, 0]
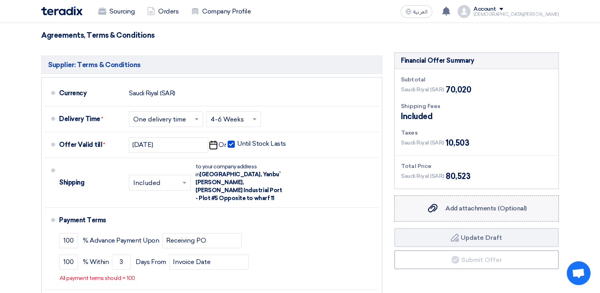
click at [484, 211] on span "Add attachments (Optional)" at bounding box center [485, 208] width 81 height 8
click at [0, 0] on input "Add attachments (Optional) Add attachments (Optional)" at bounding box center [0, 0] width 0 height 0
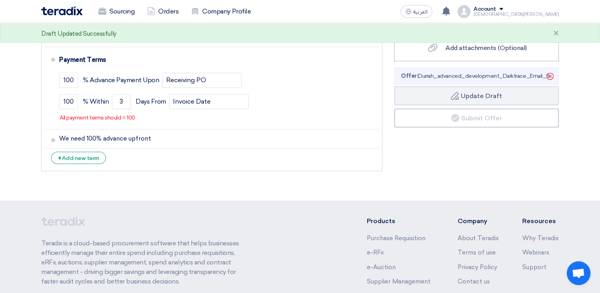
scroll to position [359, 0]
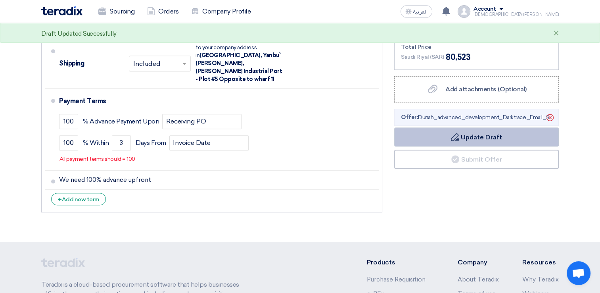
click at [485, 135] on button "Draft Update Draft" at bounding box center [476, 136] width 165 height 19
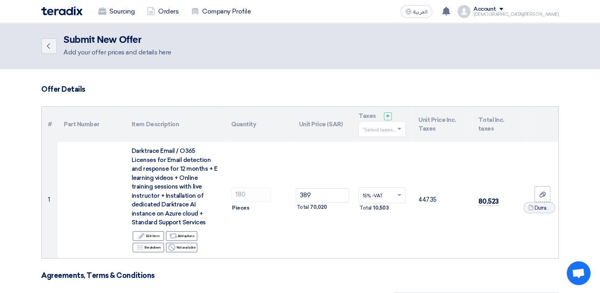
scroll to position [0, 0]
click at [170, 13] on link "Orders" at bounding box center [163, 11] width 44 height 17
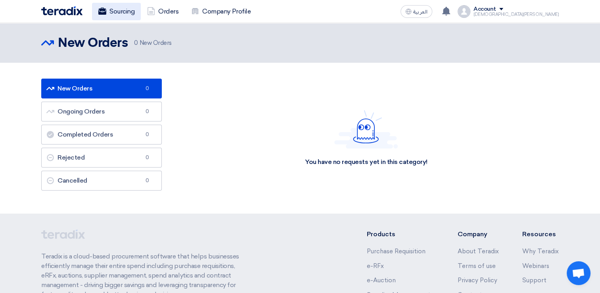
click at [127, 13] on link "Sourcing" at bounding box center [116, 11] width 49 height 17
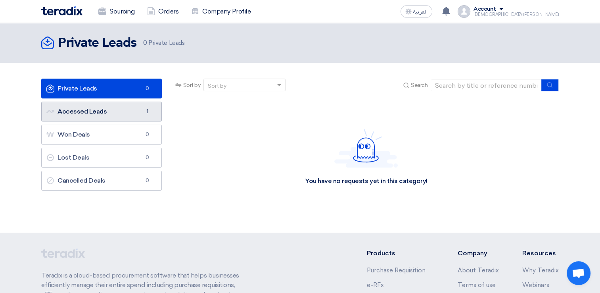
click at [121, 112] on link "Accessed Leads Accessed Leads 1" at bounding box center [101, 112] width 121 height 20
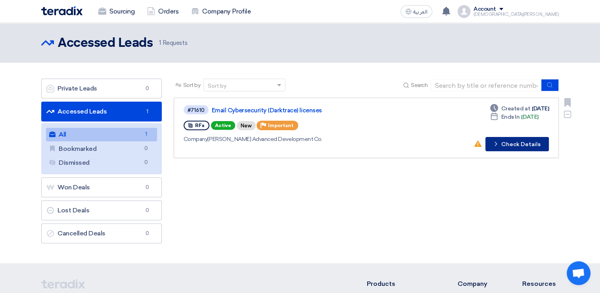
click at [523, 145] on button "Check details Check Details" at bounding box center [516, 144] width 63 height 14
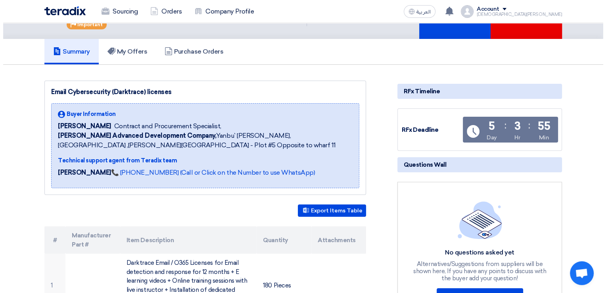
scroll to position [40, 0]
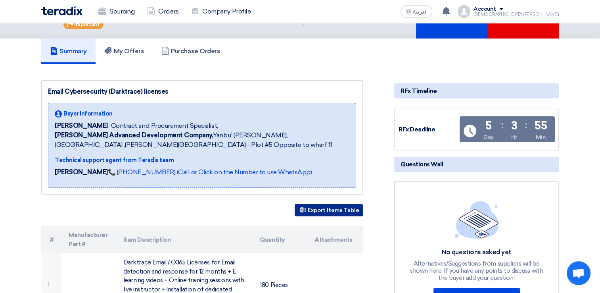
click at [327, 207] on button "Export Items Table" at bounding box center [329, 210] width 68 height 12
click at [128, 47] on h5 "My Offers" at bounding box center [124, 51] width 40 height 8
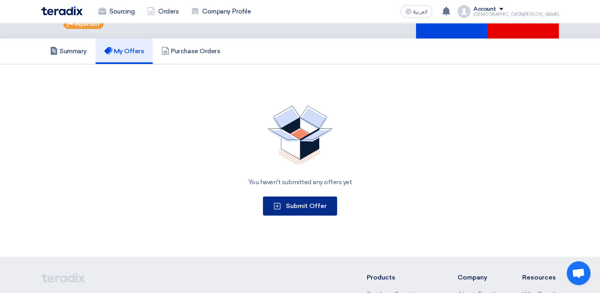
click at [304, 209] on button "Submit Offer" at bounding box center [300, 205] width 74 height 19
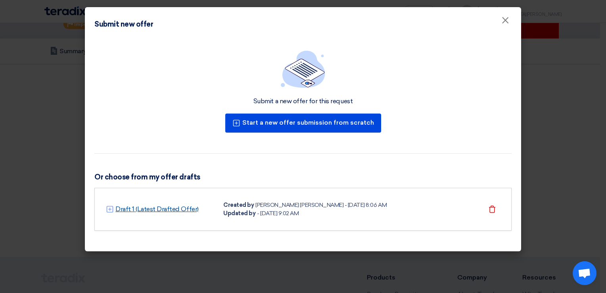
click at [132, 209] on link "Draft 1 (Latest Drafted Offer)" at bounding box center [156, 209] width 83 height 10
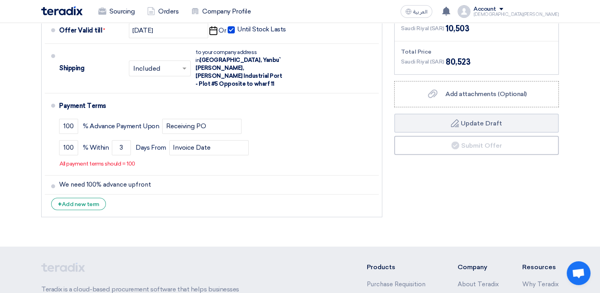
scroll to position [317, 0]
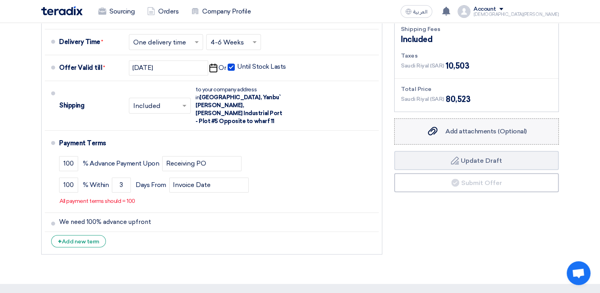
click at [462, 132] on span "Add attachments (Optional)" at bounding box center [485, 131] width 81 height 8
click at [0, 0] on input "Add attachments (Optional) Add attachments (Optional)" at bounding box center [0, 0] width 0 height 0
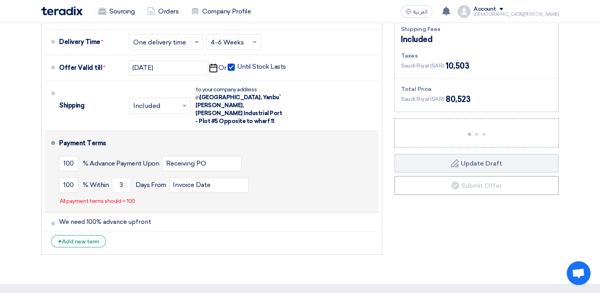
click at [113, 197] on p "All payment terms should = 100" at bounding box center [97, 201] width 76 height 8
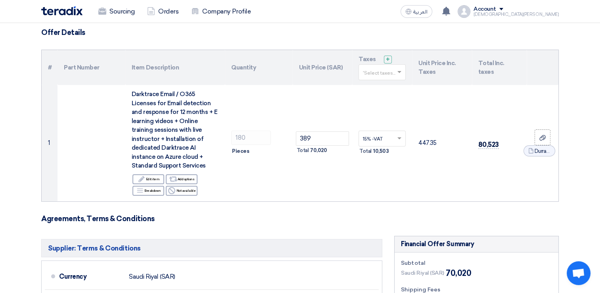
scroll to position [40, 0]
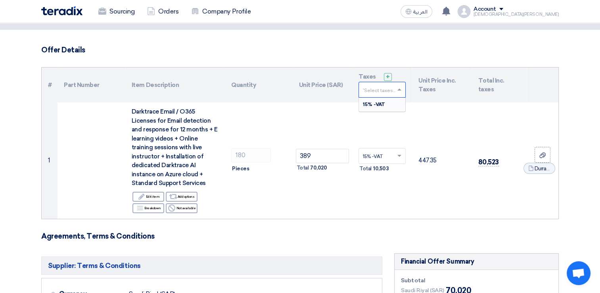
click at [397, 89] on span at bounding box center [400, 89] width 10 height 7
click at [389, 104] on div "15% -VAT" at bounding box center [382, 104] width 46 height 13
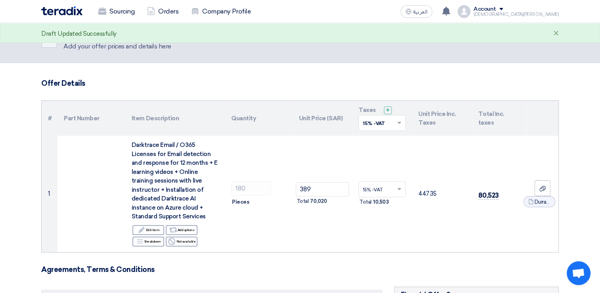
scroll to position [0, 0]
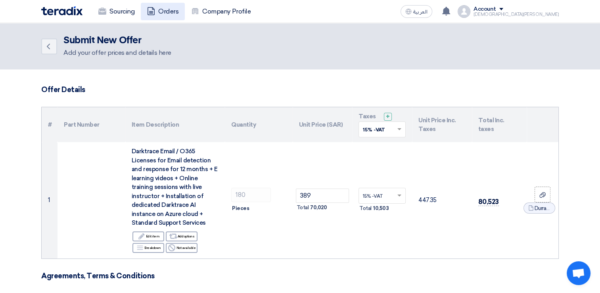
click at [167, 11] on link "Orders" at bounding box center [163, 11] width 44 height 17
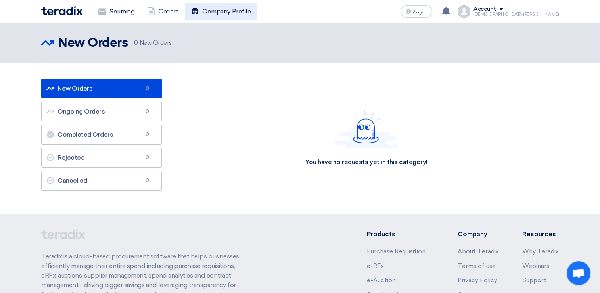
click at [221, 11] on link "Company Profile" at bounding box center [221, 11] width 72 height 17
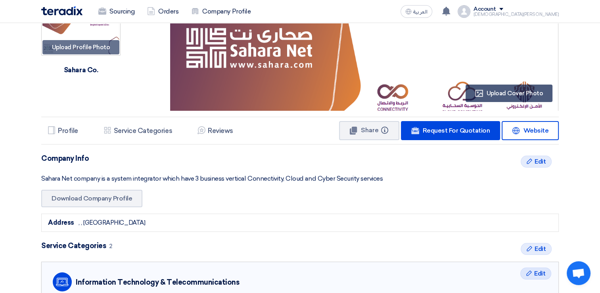
scroll to position [40, 0]
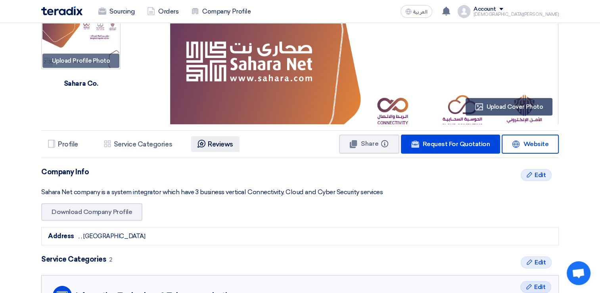
click at [226, 144] on h5 "Reviews" at bounding box center [220, 144] width 25 height 8
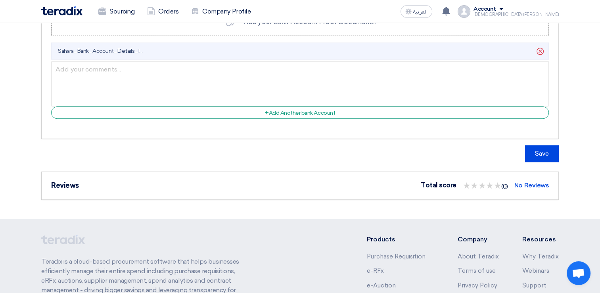
scroll to position [833, 0]
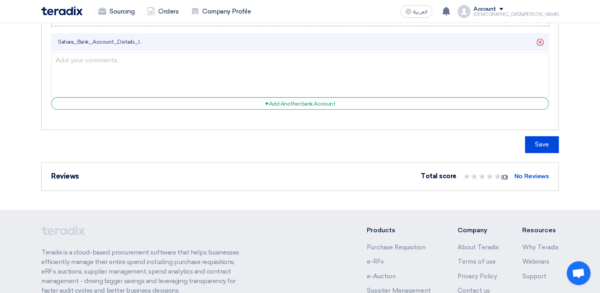
click at [494, 172] on span "★ ★" at bounding box center [498, 176] width 8 height 13
click at [497, 173] on span "★ ★" at bounding box center [498, 176] width 8 height 13
click at [482, 173] on span "★ ★" at bounding box center [482, 176] width 8 height 13
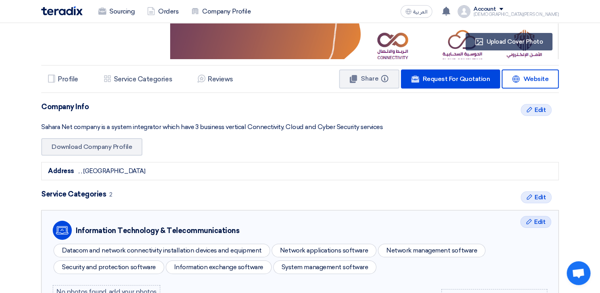
scroll to position [0, 0]
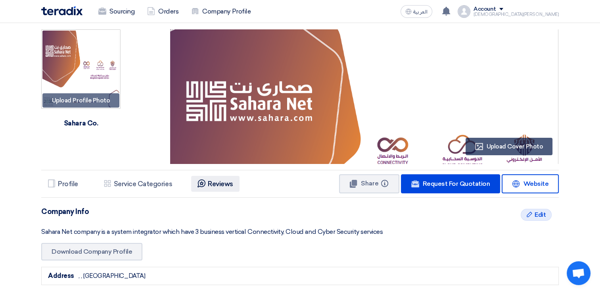
click at [200, 181] on icon "Reviews" at bounding box center [202, 183] width 8 height 8
click at [61, 180] on h5 "Profile" at bounding box center [68, 184] width 20 height 8
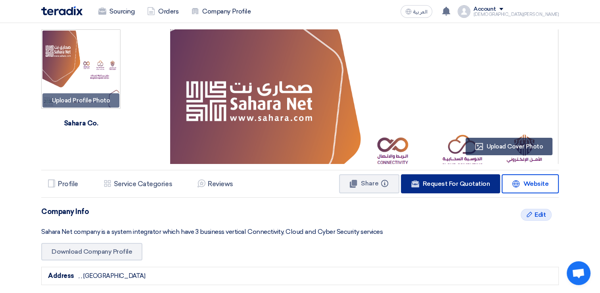
click at [458, 182] on span "Request For Quotation" at bounding box center [455, 184] width 67 height 8
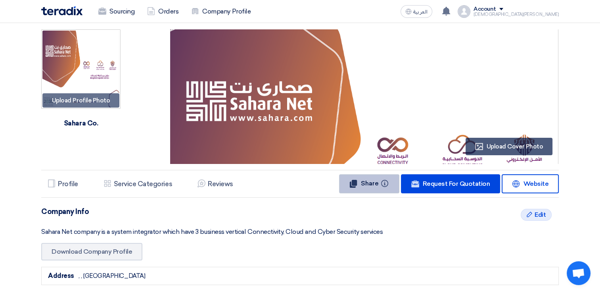
click at [374, 187] on button "Share Info" at bounding box center [369, 183] width 60 height 19
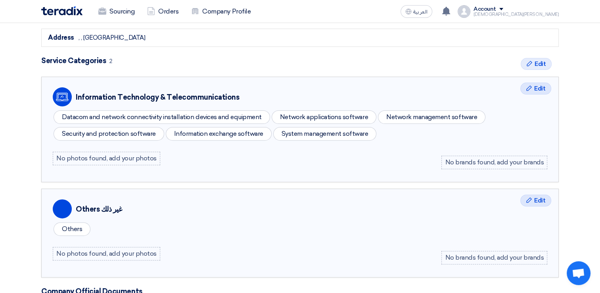
scroll to position [40, 0]
